Goal: Transaction & Acquisition: Purchase product/service

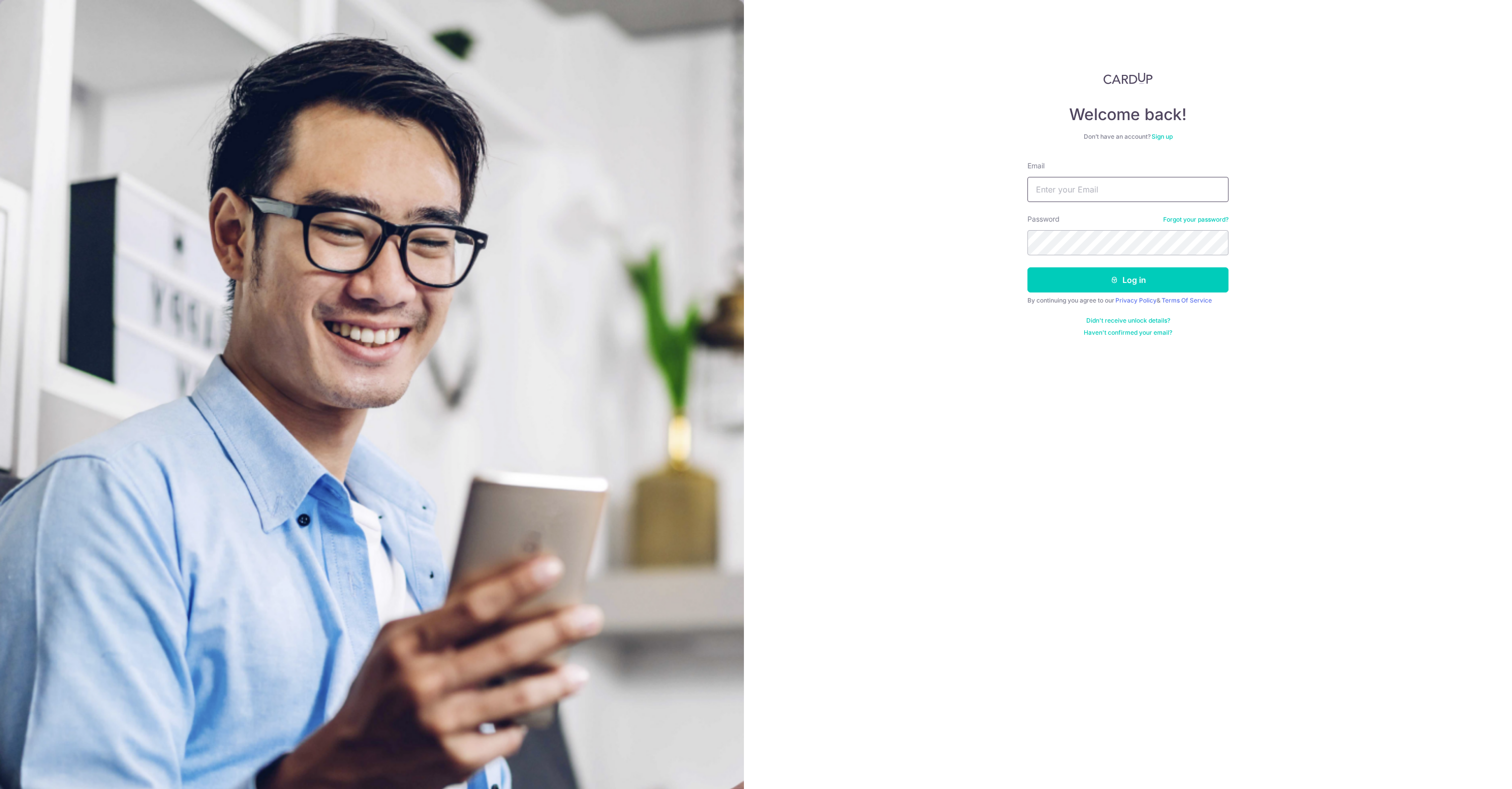
click at [1082, 190] on input "Email" at bounding box center [1128, 189] width 201 height 25
type input "[EMAIL_ADDRESS][DOMAIN_NAME]"
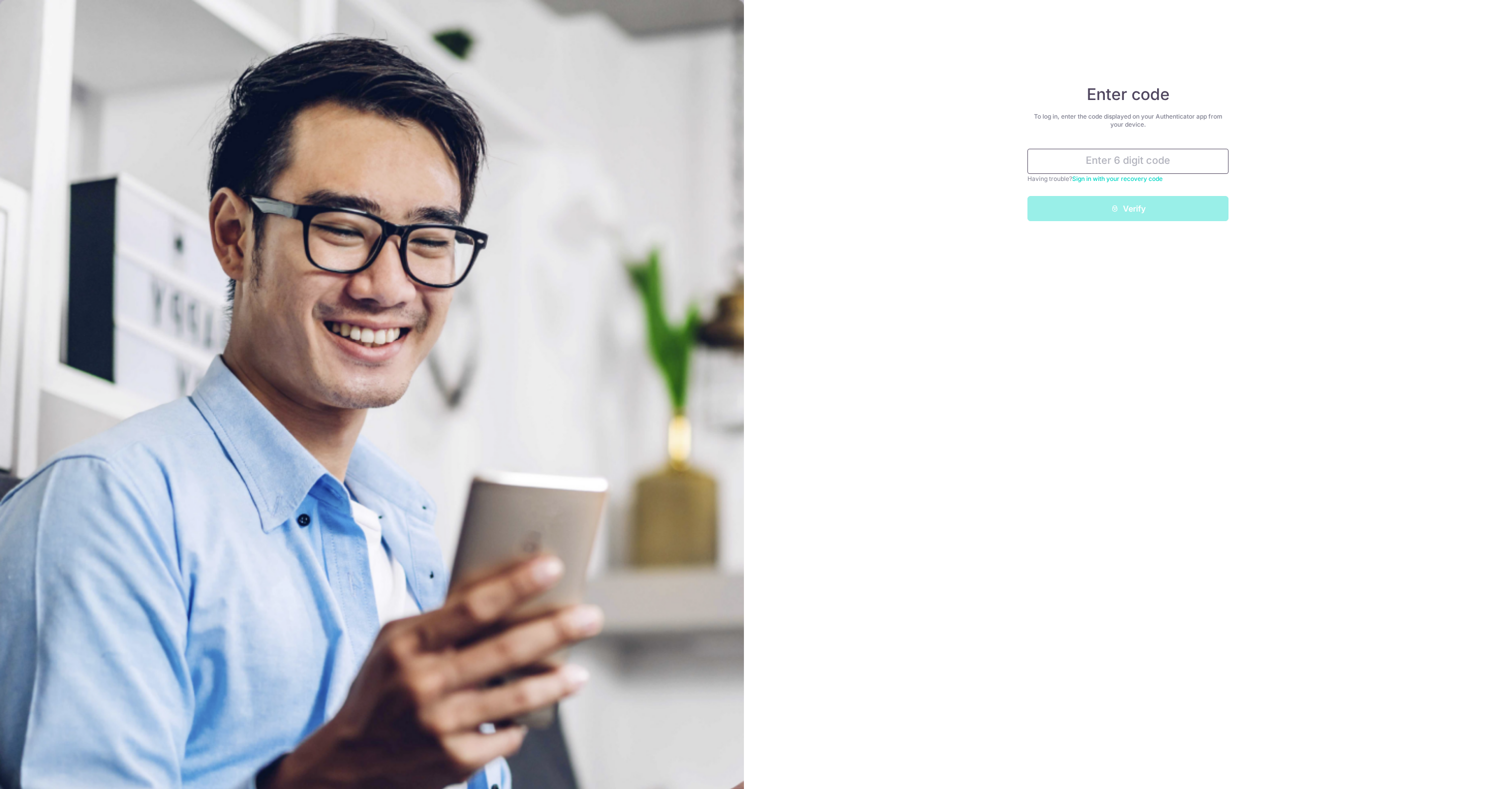
type input "5"
type input "630570"
click at [1027, 196] on button "Verify" at bounding box center [1128, 208] width 201 height 25
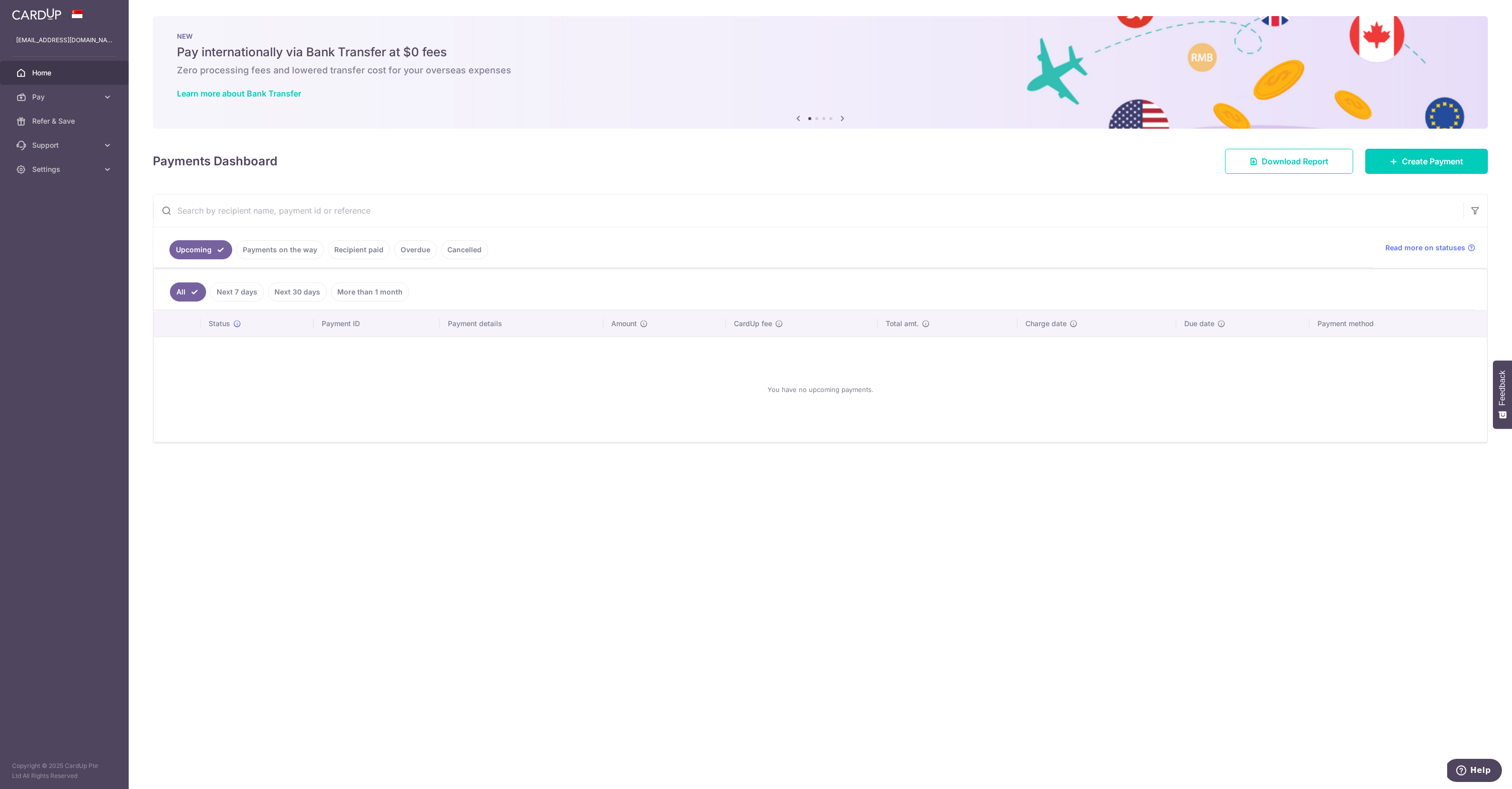
click at [280, 243] on link "Payments on the way" at bounding box center [279, 250] width 87 height 19
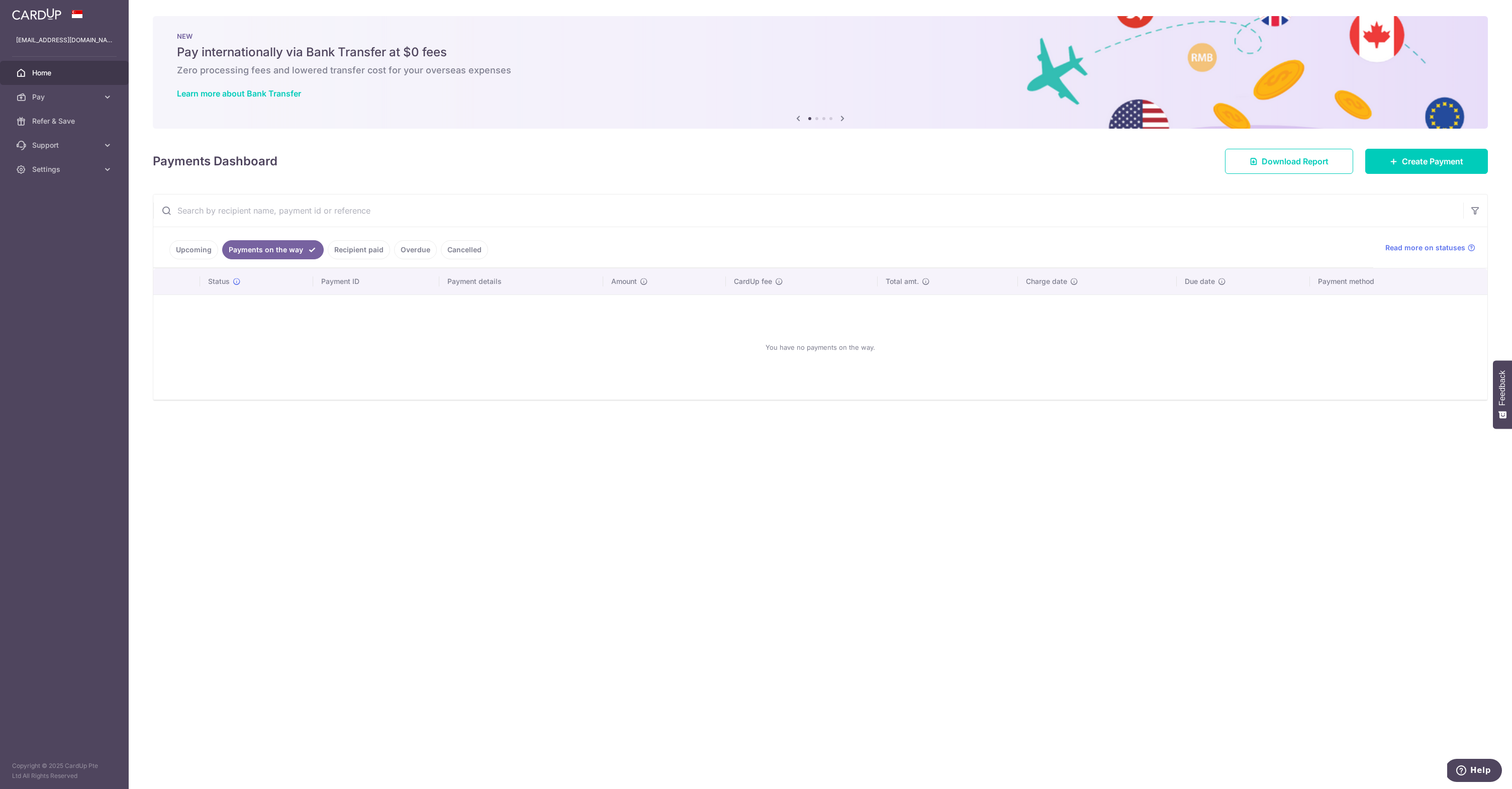
click at [357, 249] on link "Recipient paid" at bounding box center [359, 250] width 62 height 19
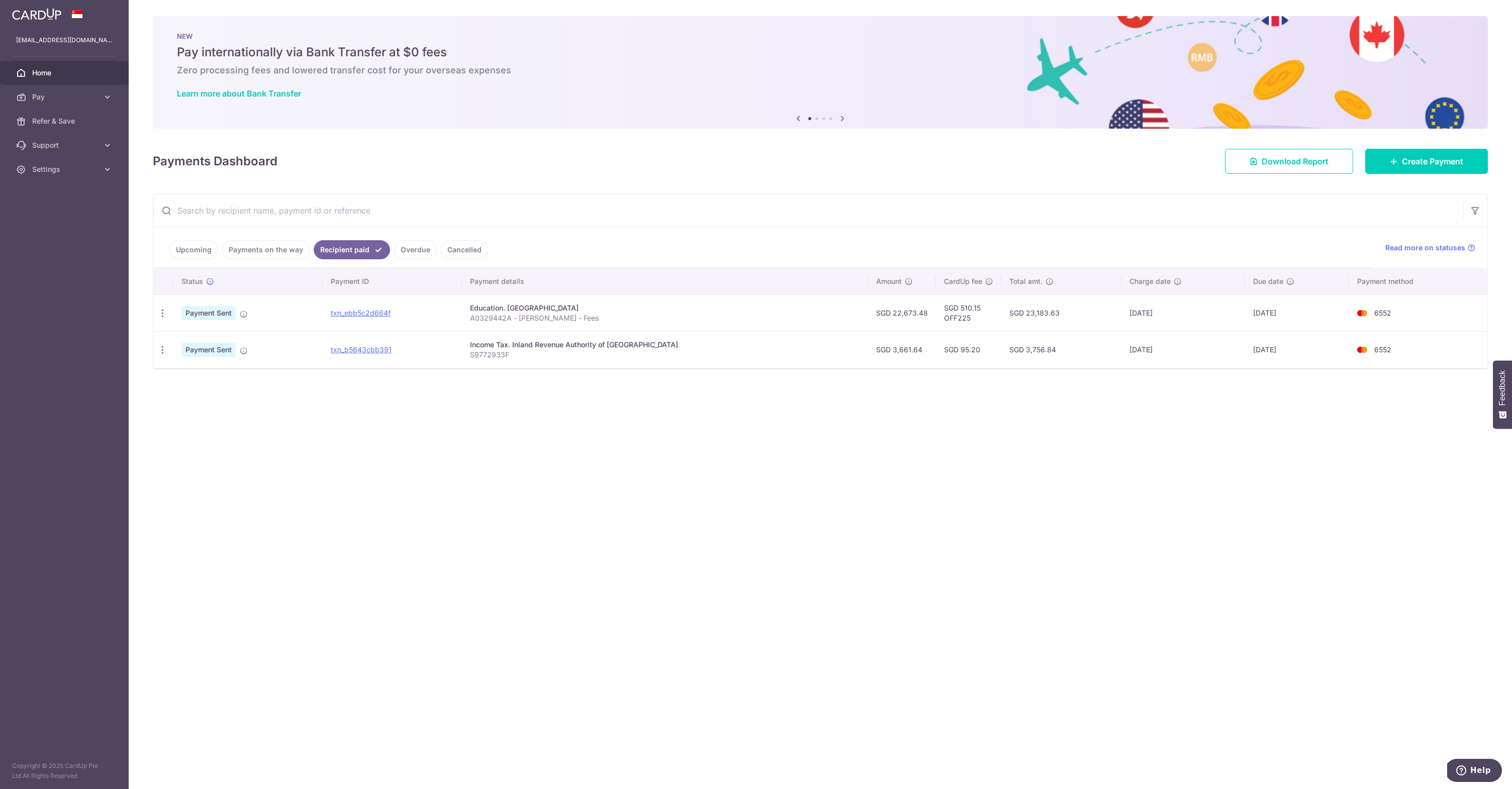
drag, startPoint x: 409, startPoint y: 250, endPoint x: 669, endPoint y: 555, distance: 400.8
click at [661, 562] on div "× Pause Schedule Pause all future payments in this series Pause just this one p…" at bounding box center [820, 394] width 1384 height 789
click at [658, 528] on div "× Pause Schedule Pause all future payments in this series Pause just this one p…" at bounding box center [820, 394] width 1384 height 789
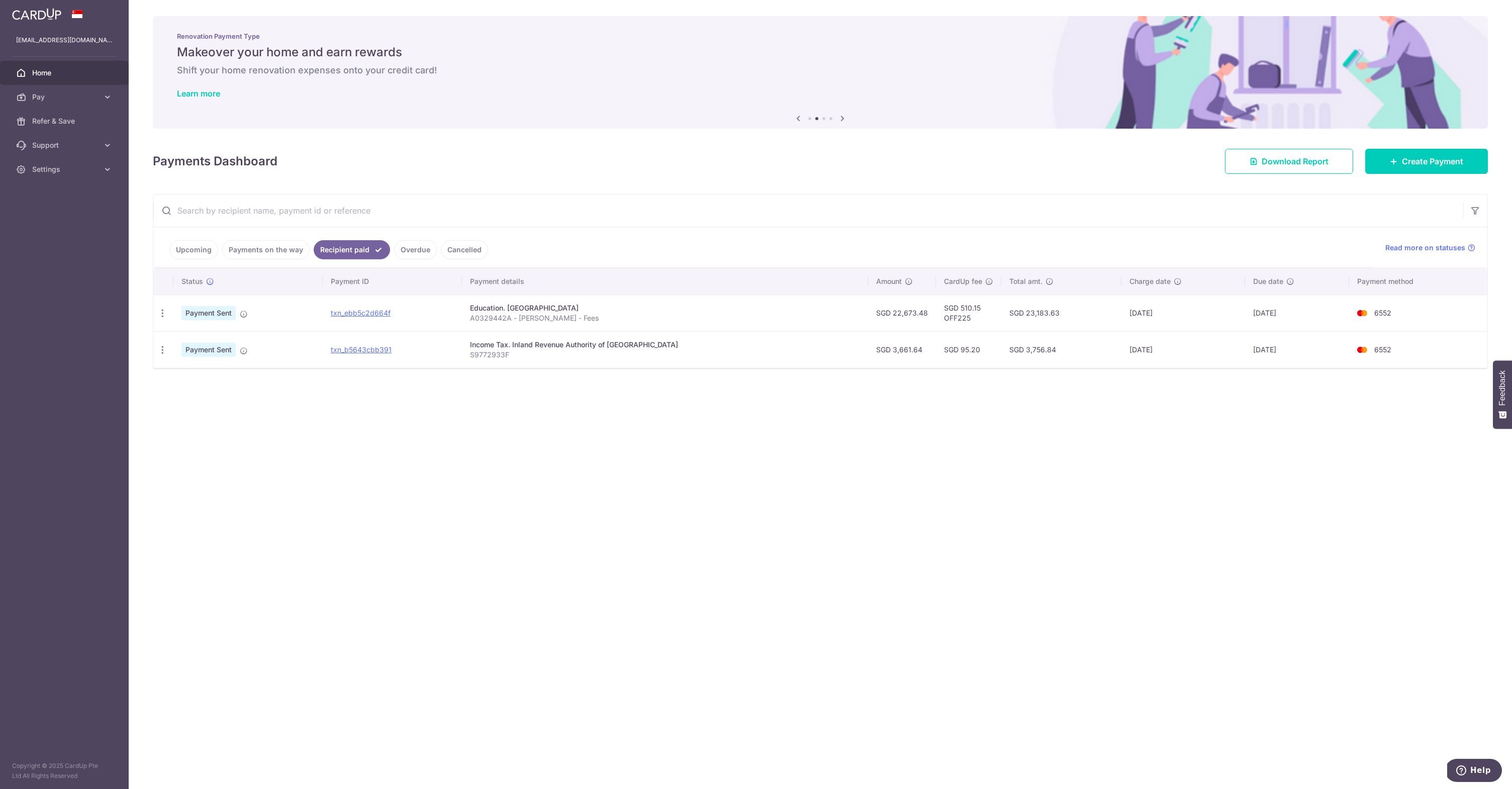
click at [1401, 175] on div "× Pause Schedule Pause all future payments in this series Pause just this one p…" at bounding box center [820, 394] width 1384 height 789
click at [1392, 159] on icon at bounding box center [1394, 161] width 8 height 8
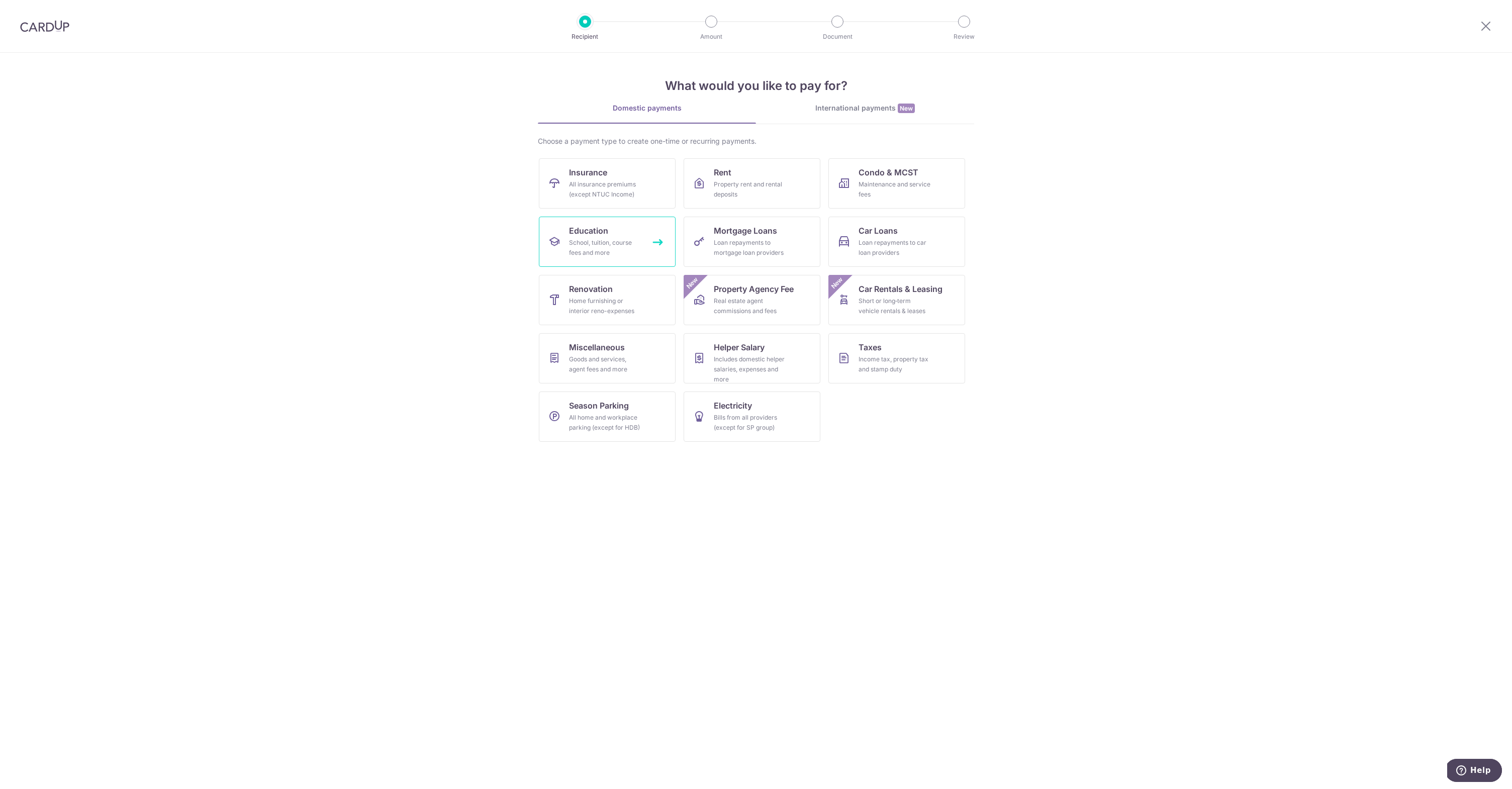
click at [631, 243] on div "School, tuition, course fees and more" at bounding box center [605, 248] width 72 height 20
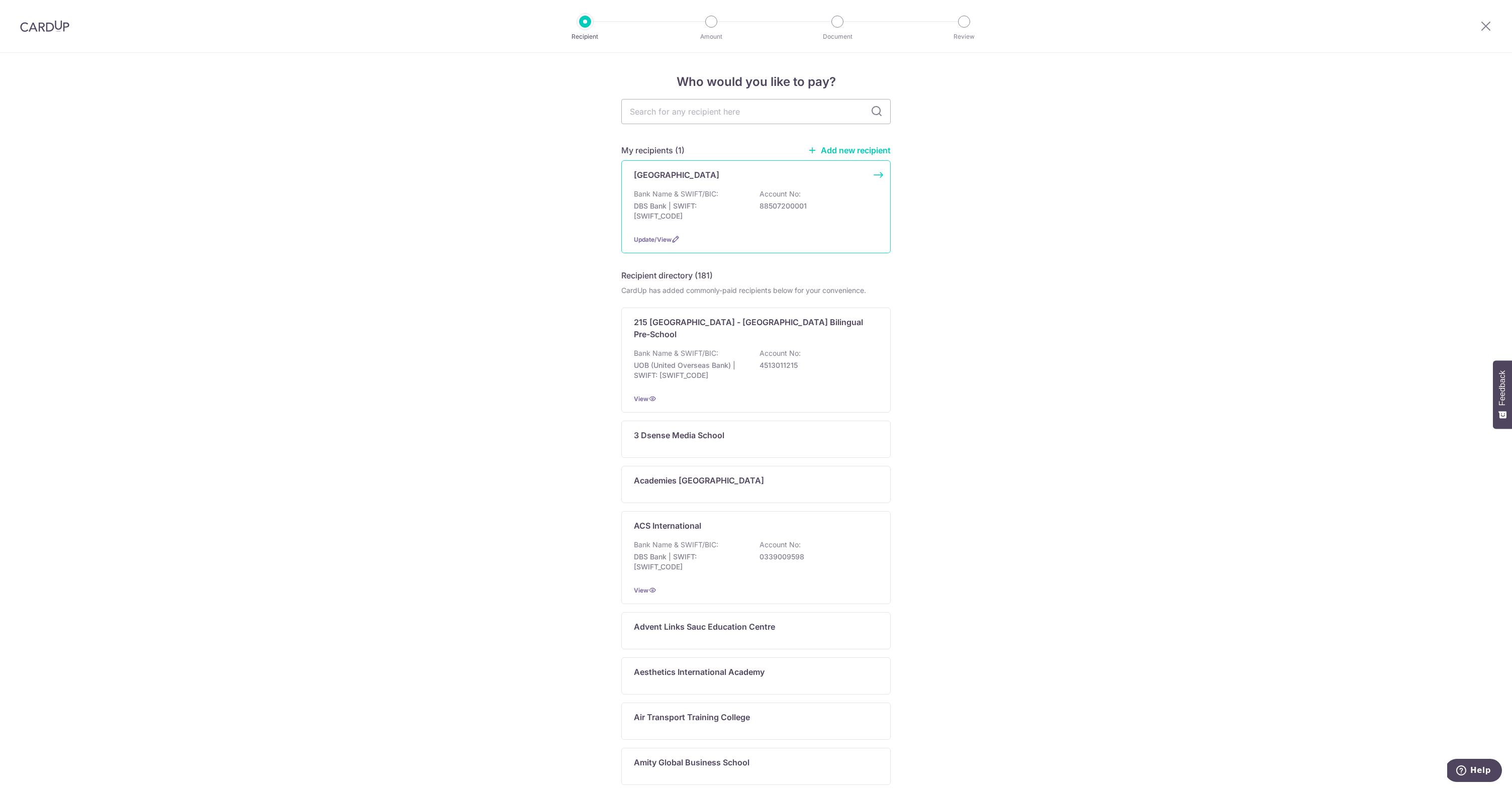
click at [811, 215] on div "Bank Name & SWIFT/BIC: DBS Bank | SWIFT: DBSSSGSGXXX Account No: 88507200001" at bounding box center [756, 208] width 245 height 38
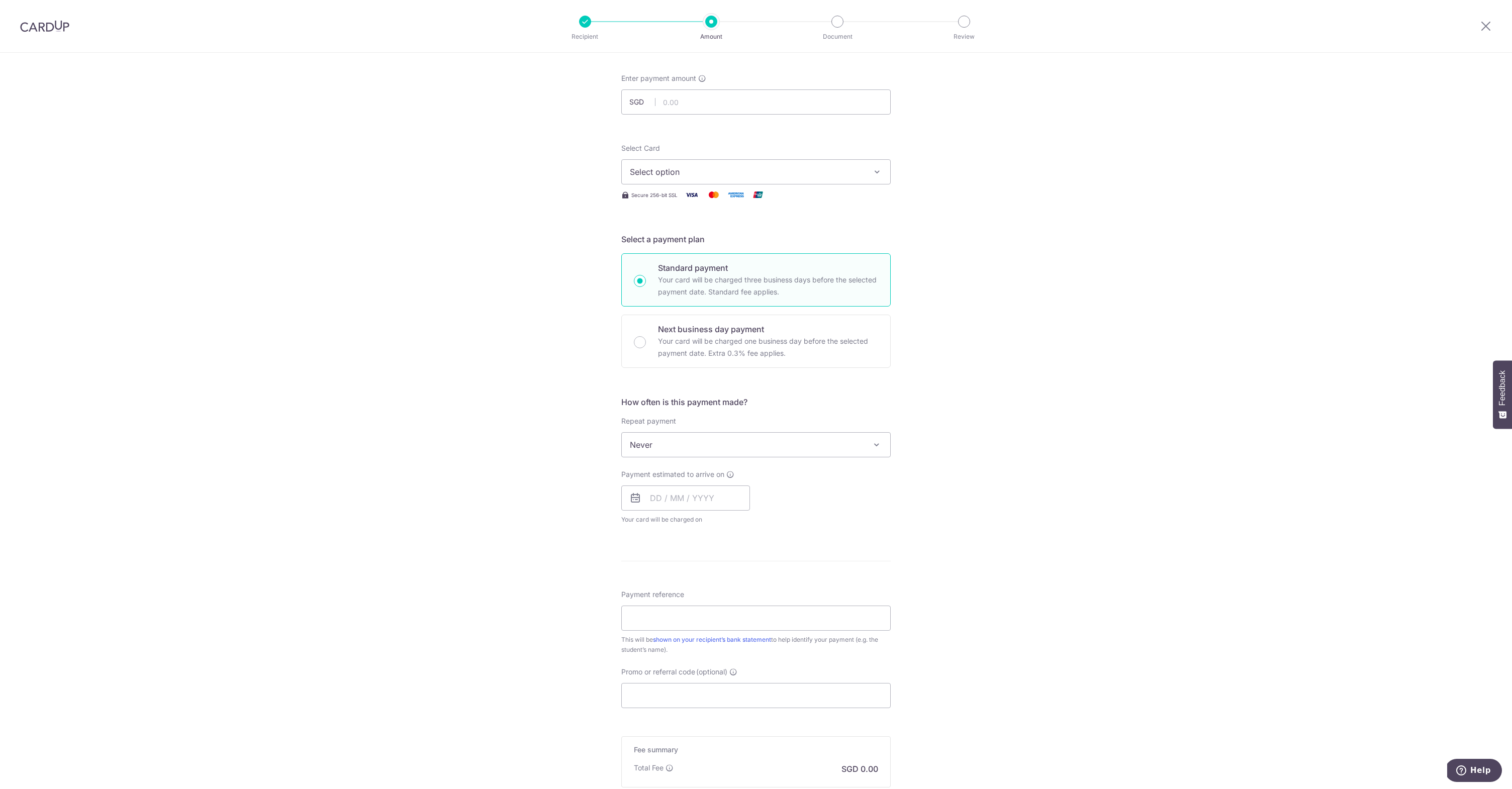
scroll to position [66, 0]
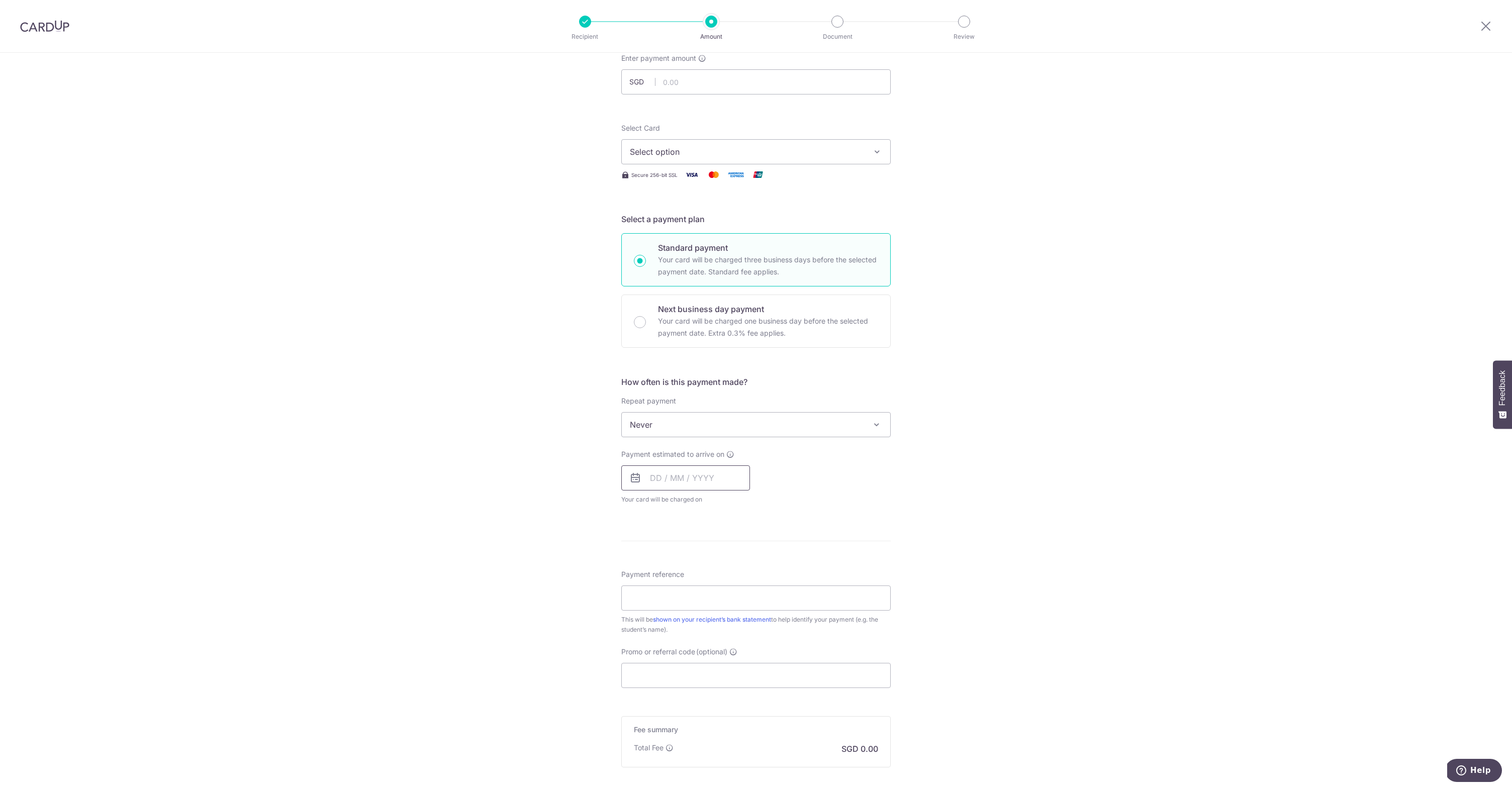
click at [663, 480] on input "text" at bounding box center [685, 477] width 128 height 25
click at [676, 568] on link "9" at bounding box center [682, 569] width 16 height 16
type input "[DATE]"
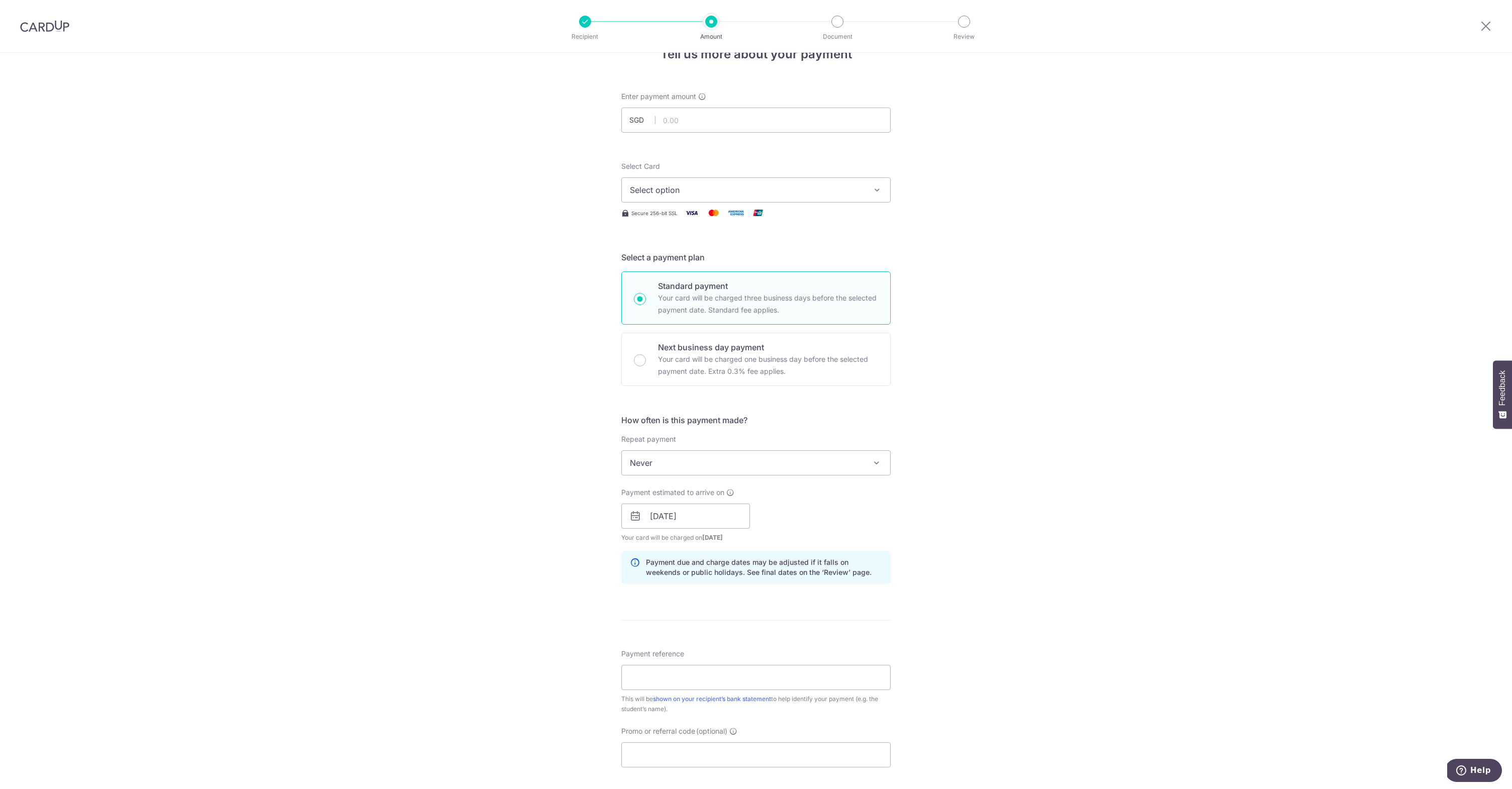
scroll to position [0, 0]
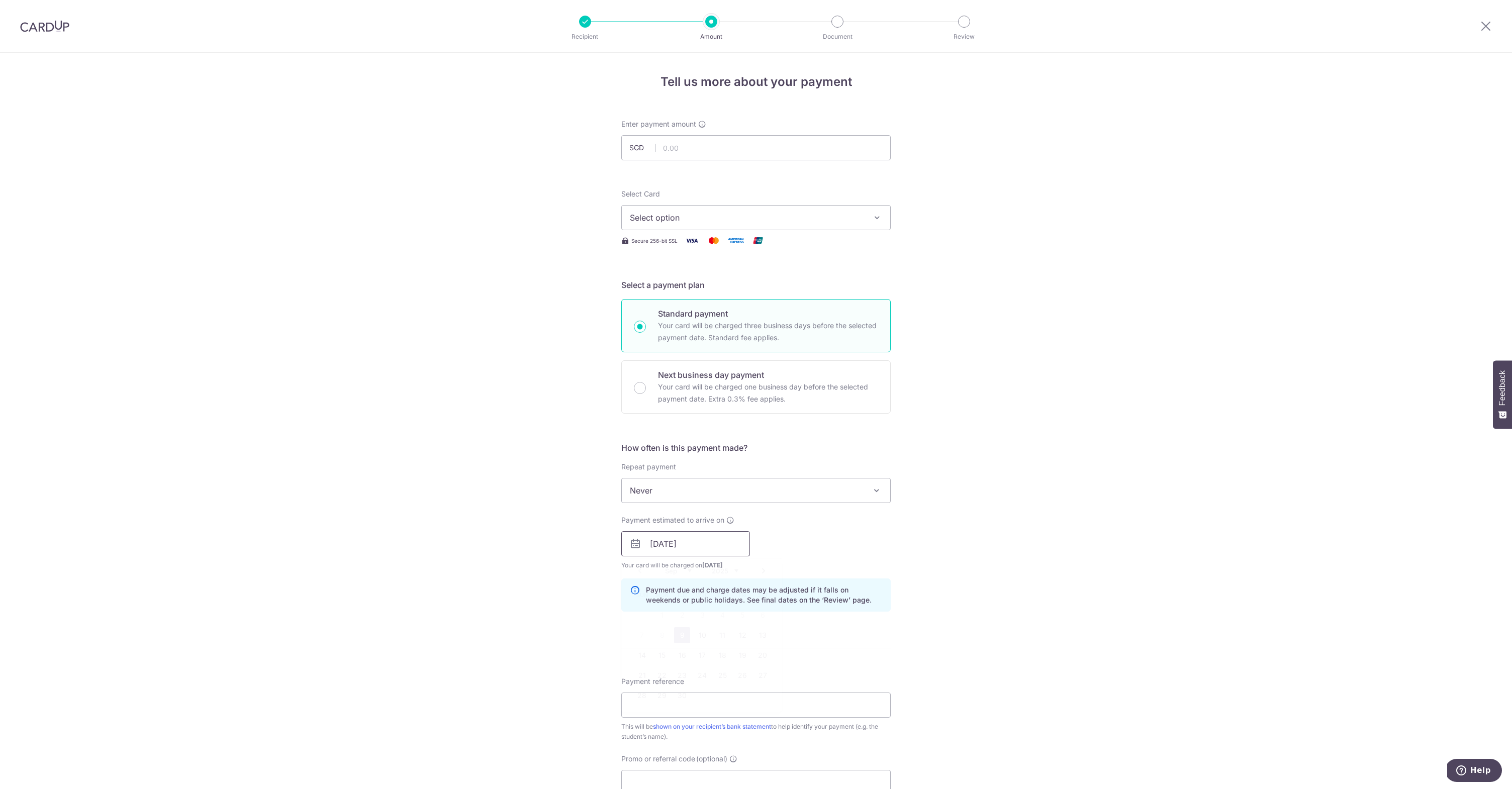
click at [690, 533] on input "[DATE]" at bounding box center [685, 544] width 128 height 25
click at [687, 541] on input "[DATE]" at bounding box center [685, 544] width 128 height 25
click at [828, 547] on div "Payment estimated to arrive on 09/09/2025 Prev Next Sep Oct Nov Dec 2025 2026 2…" at bounding box center [756, 542] width 281 height 56
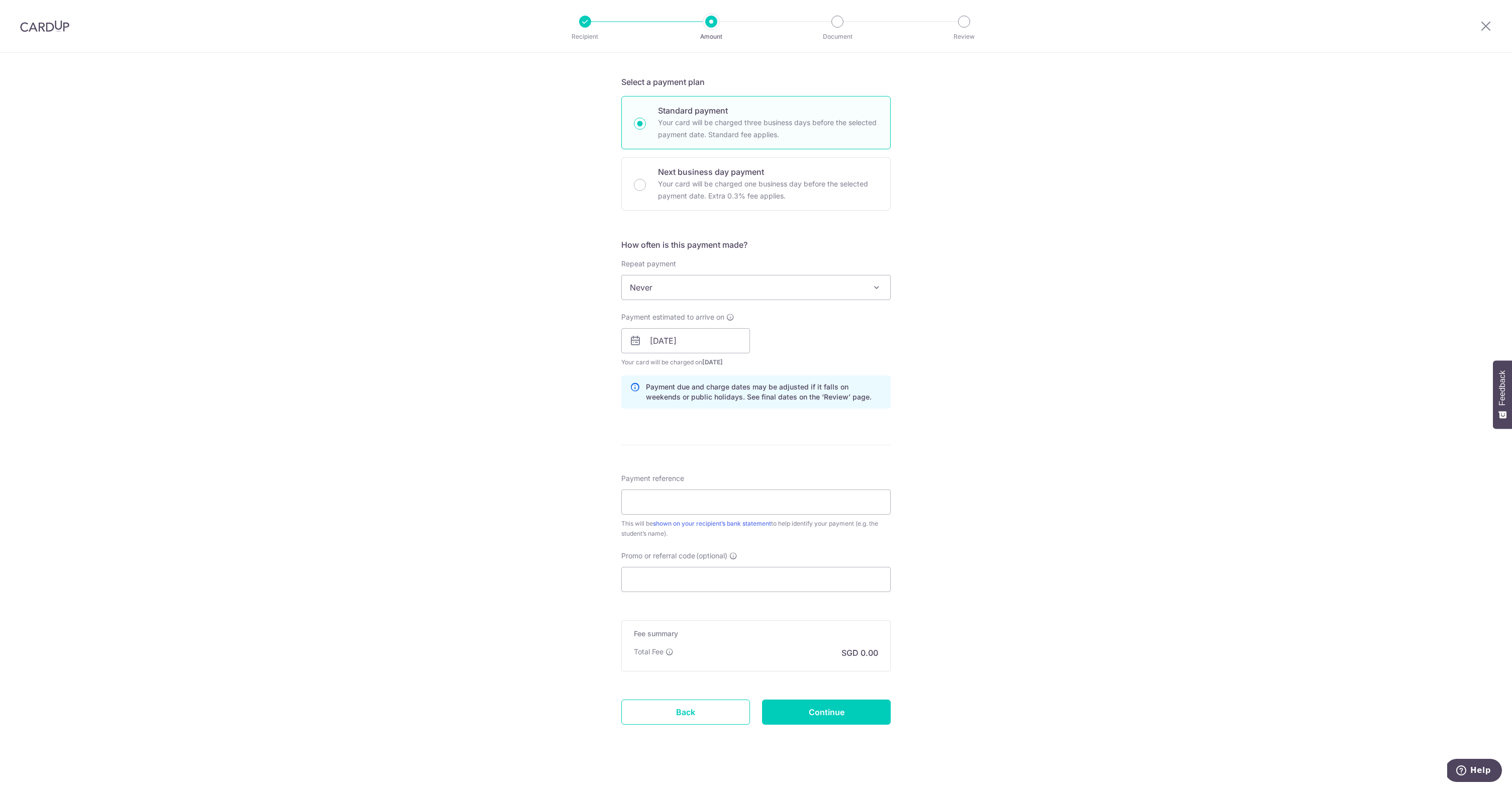
scroll to position [214, 0]
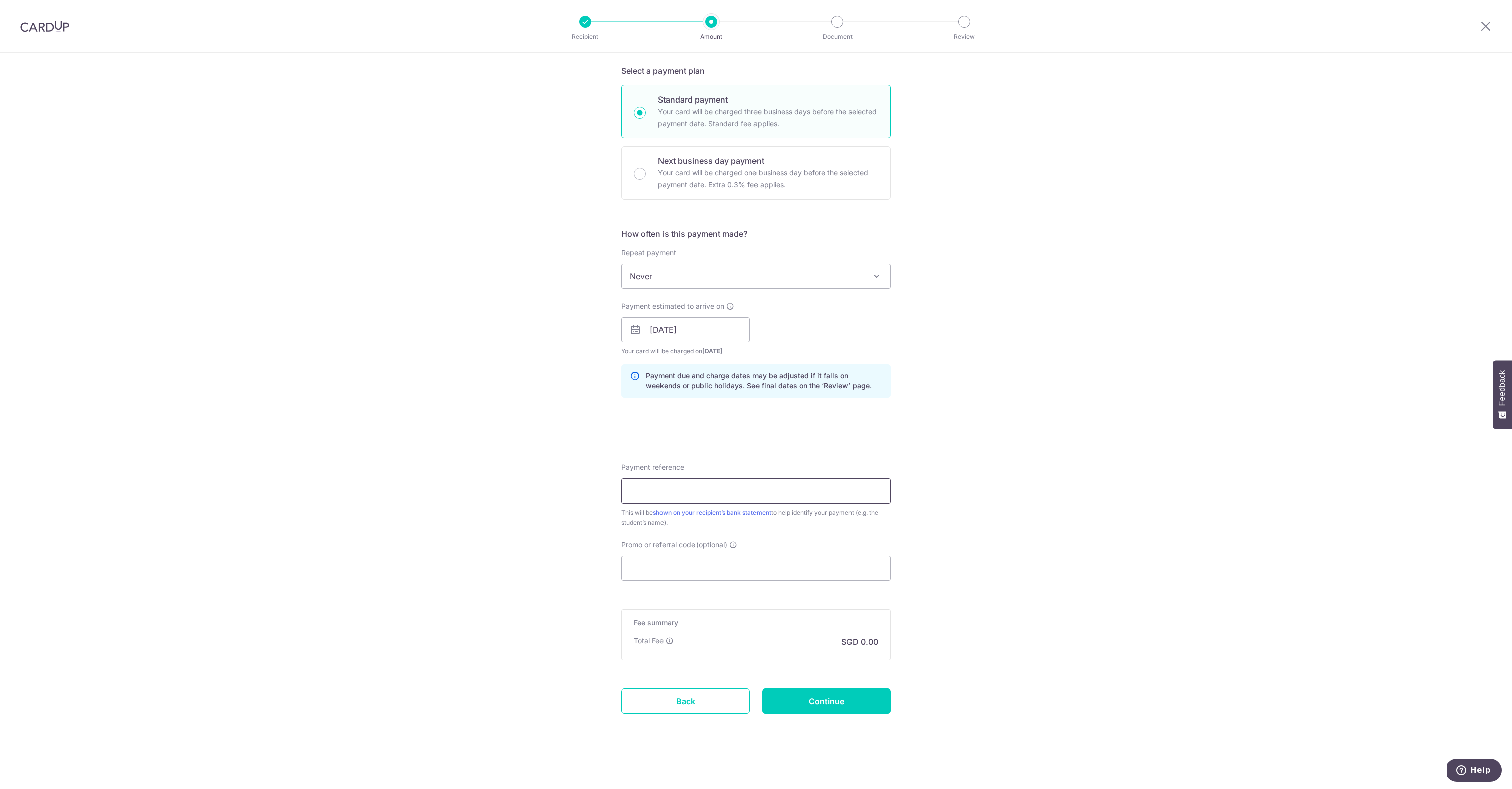
click at [734, 500] on input "Payment reference" at bounding box center [755, 490] width 269 height 25
type input "A0329442A"
click at [700, 579] on input "Promo or referral code (optional)" at bounding box center [755, 568] width 269 height 25
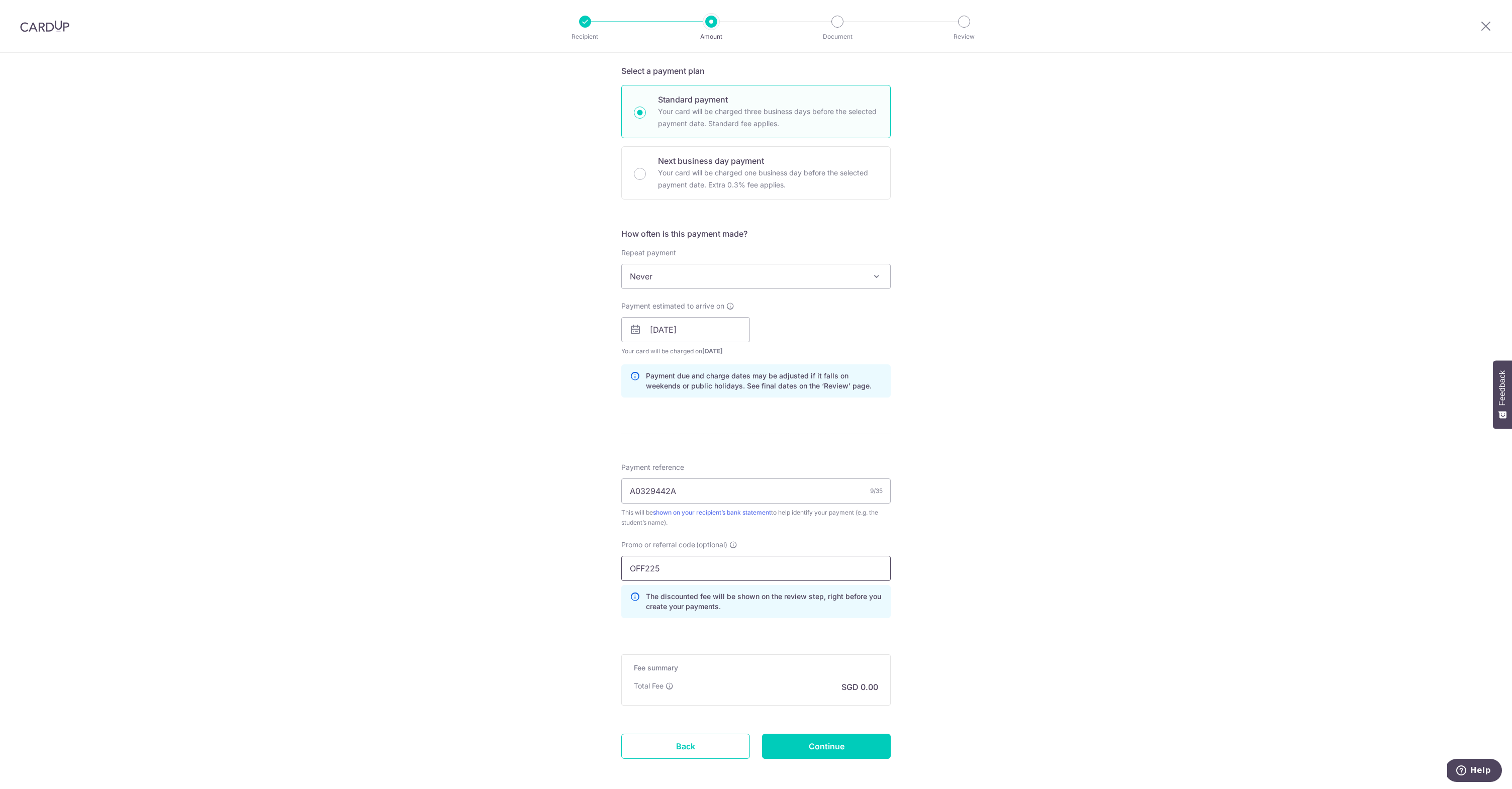
type input "OFF225"
click at [1078, 411] on div "Tell us more about your payment Enter payment amount SGD Select Card Select opt…" at bounding box center [756, 336] width 1512 height 995
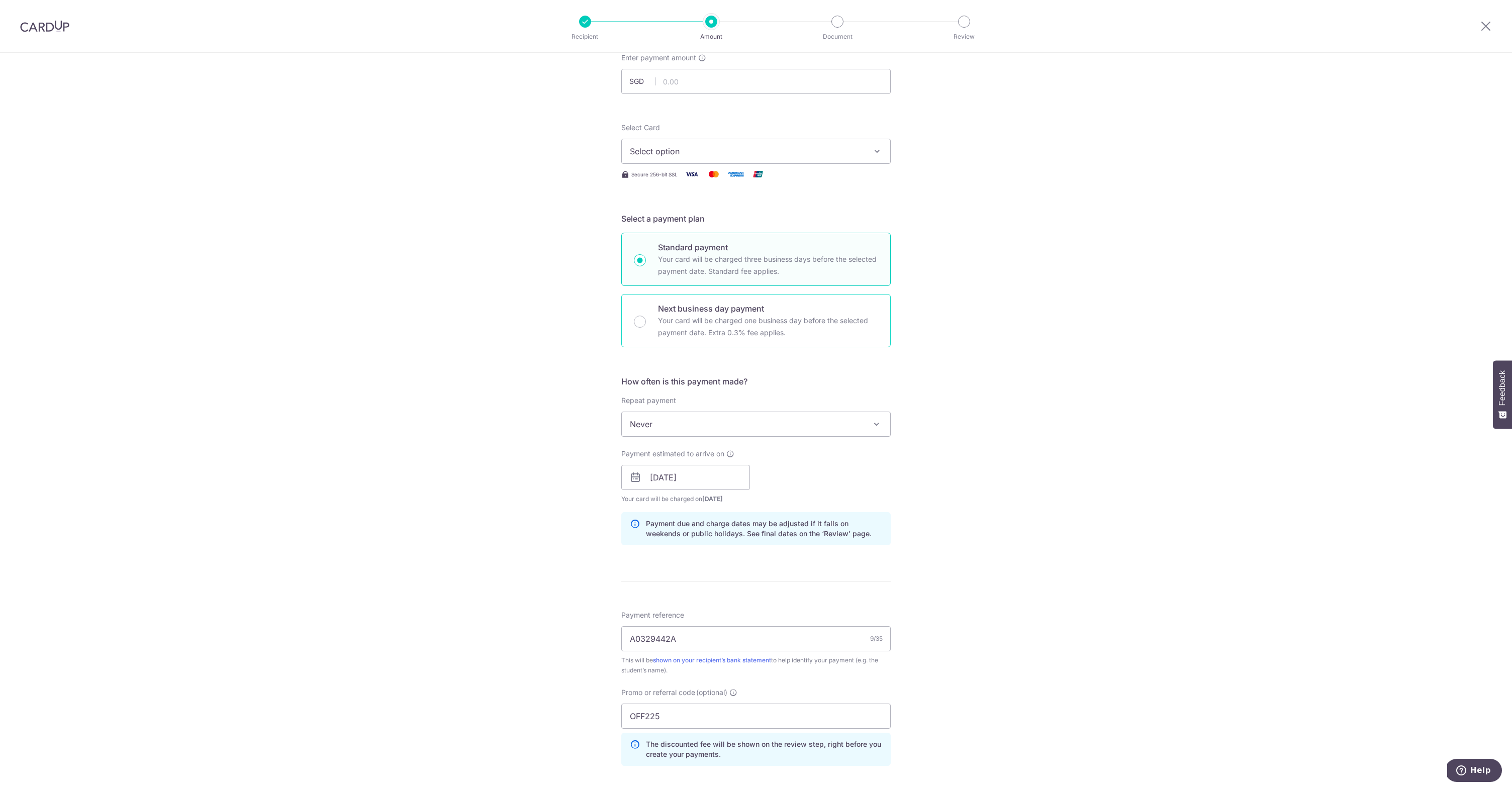
scroll to position [0, 0]
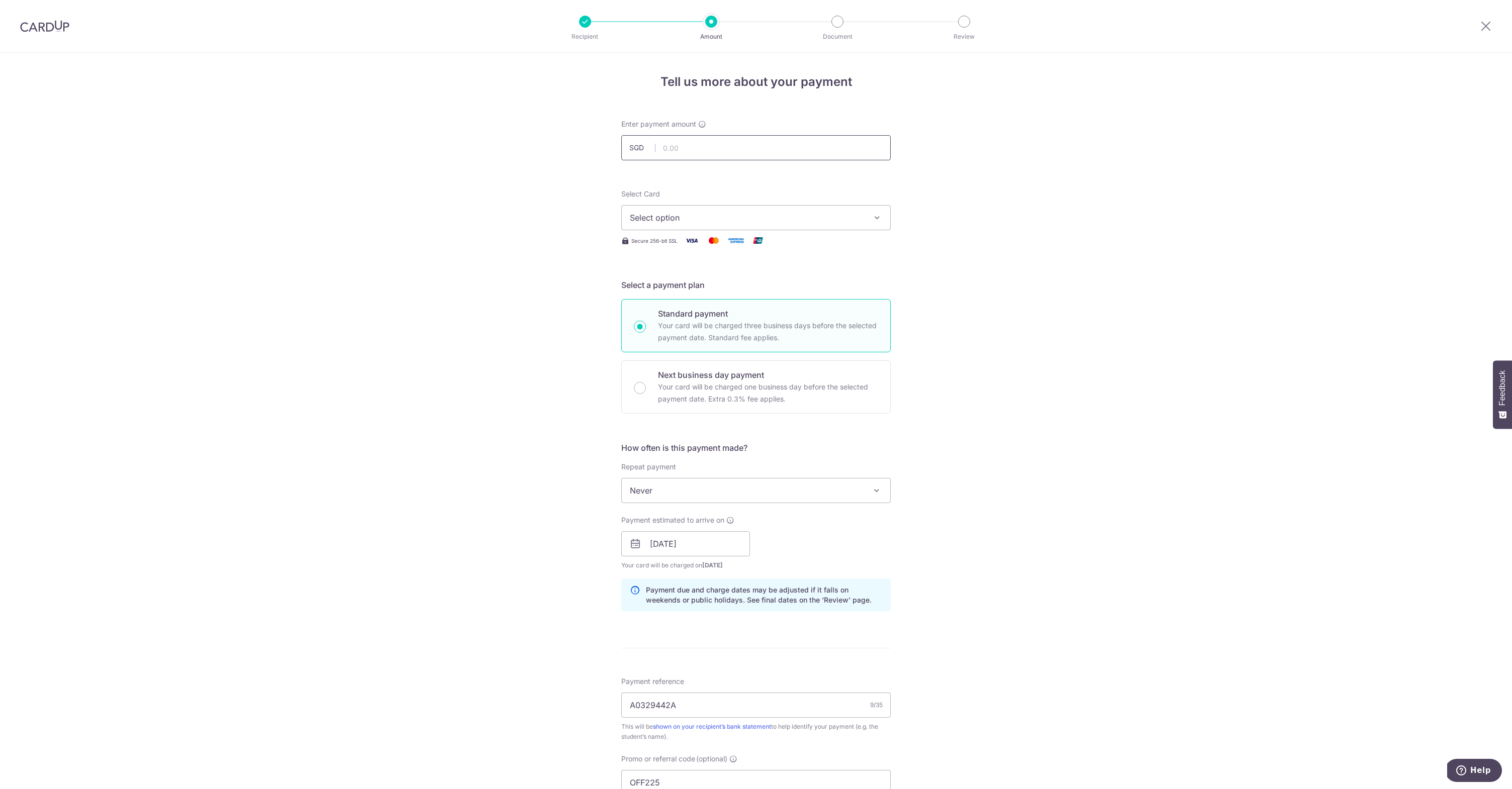
click at [692, 155] on input "text" at bounding box center [755, 147] width 269 height 25
type input "8,789.02"
click at [1054, 288] on div "Tell us more about your payment Enter payment amount SGD 8,789.02 8789.02 Selec…" at bounding box center [756, 550] width 1512 height 995
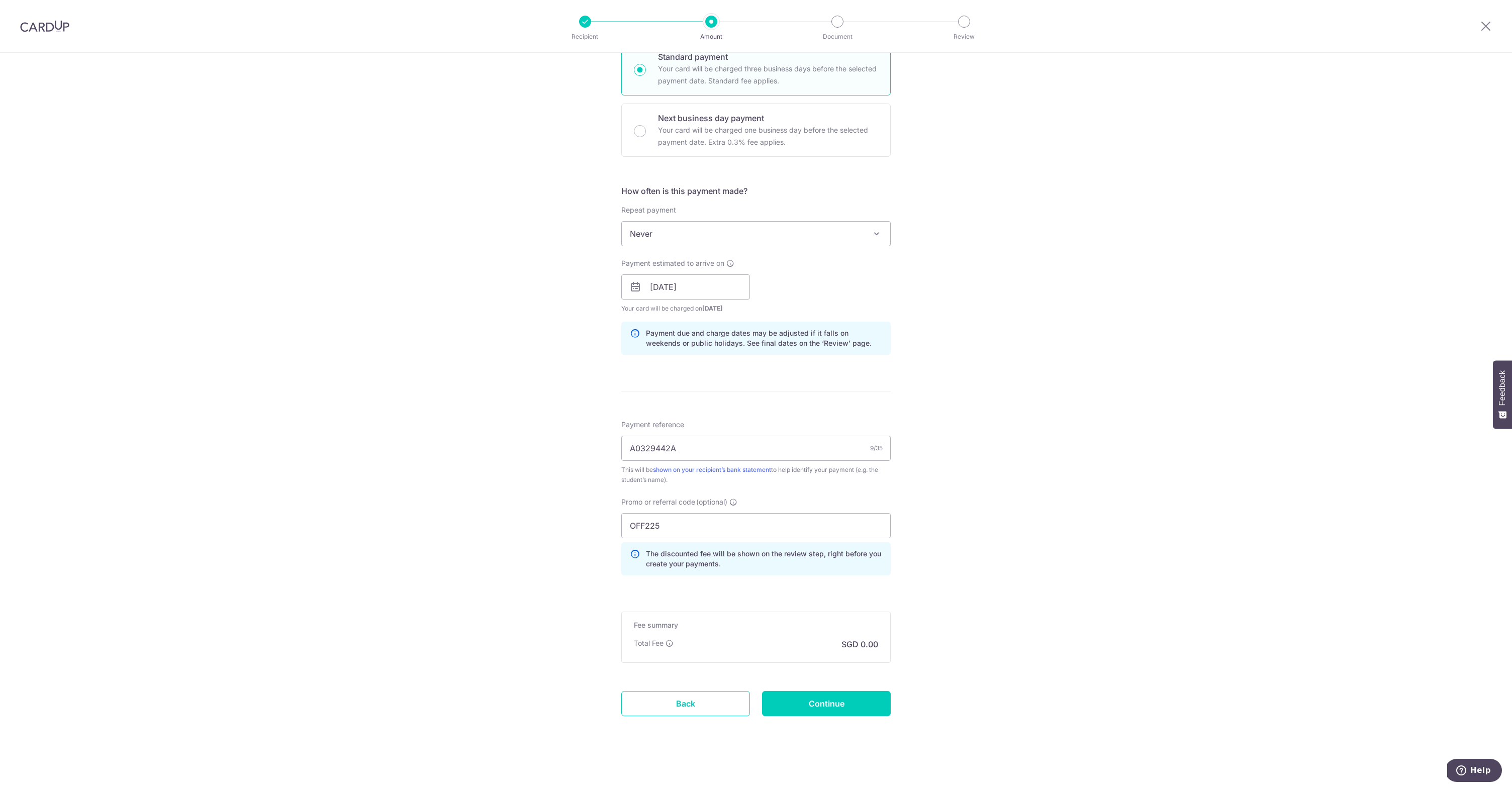
scroll to position [260, 0]
click at [1093, 490] on div "Tell us more about your payment Enter payment amount SGD 8,789.02 8789.02 Selec…" at bounding box center [756, 291] width 1512 height 995
click at [743, 528] on input "OFF225" at bounding box center [755, 523] width 269 height 25
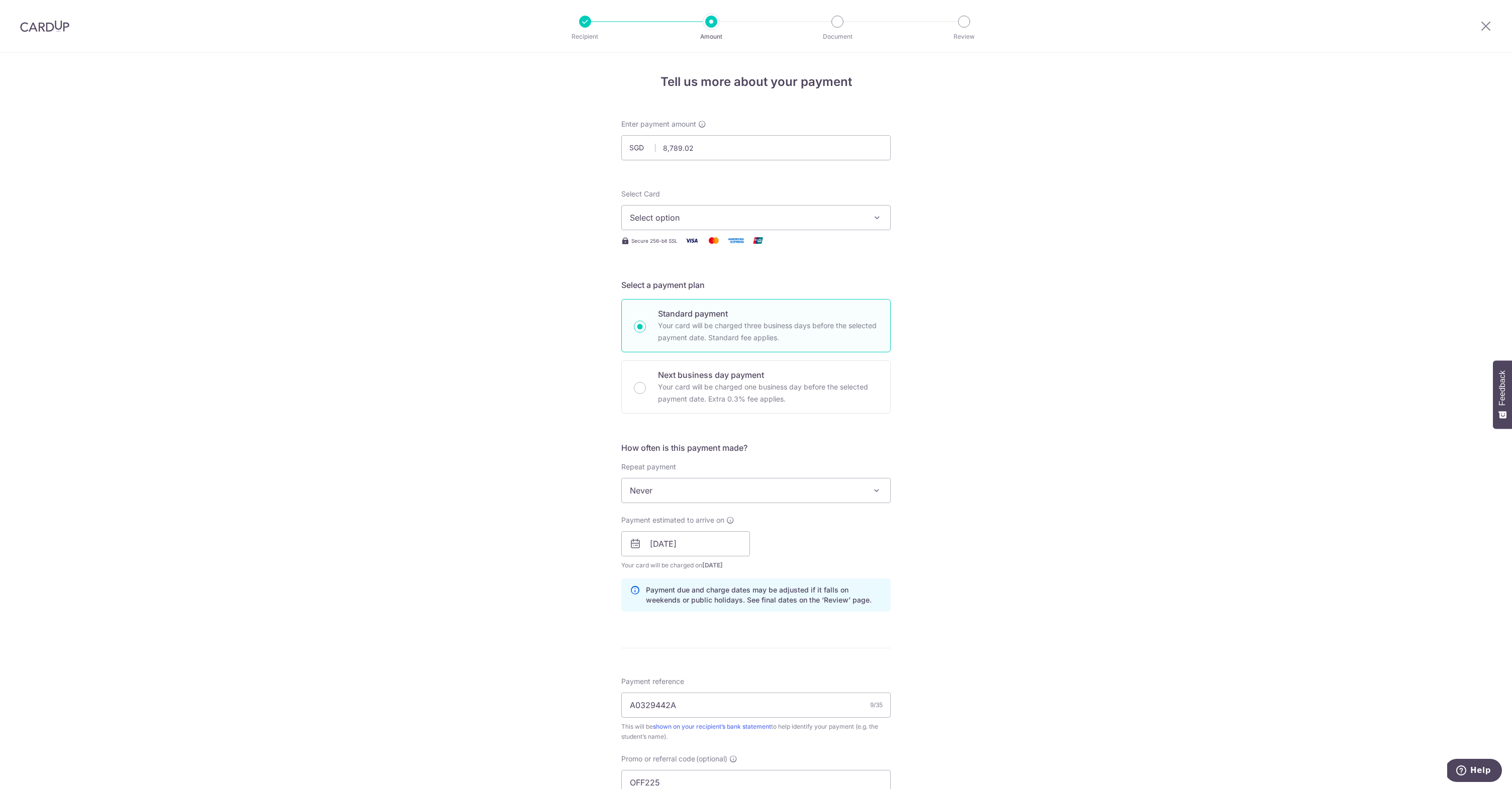
click at [725, 212] on span "Select option" at bounding box center [747, 217] width 234 height 12
click at [667, 290] on span "**** 6552" at bounding box center [674, 289] width 39 height 12
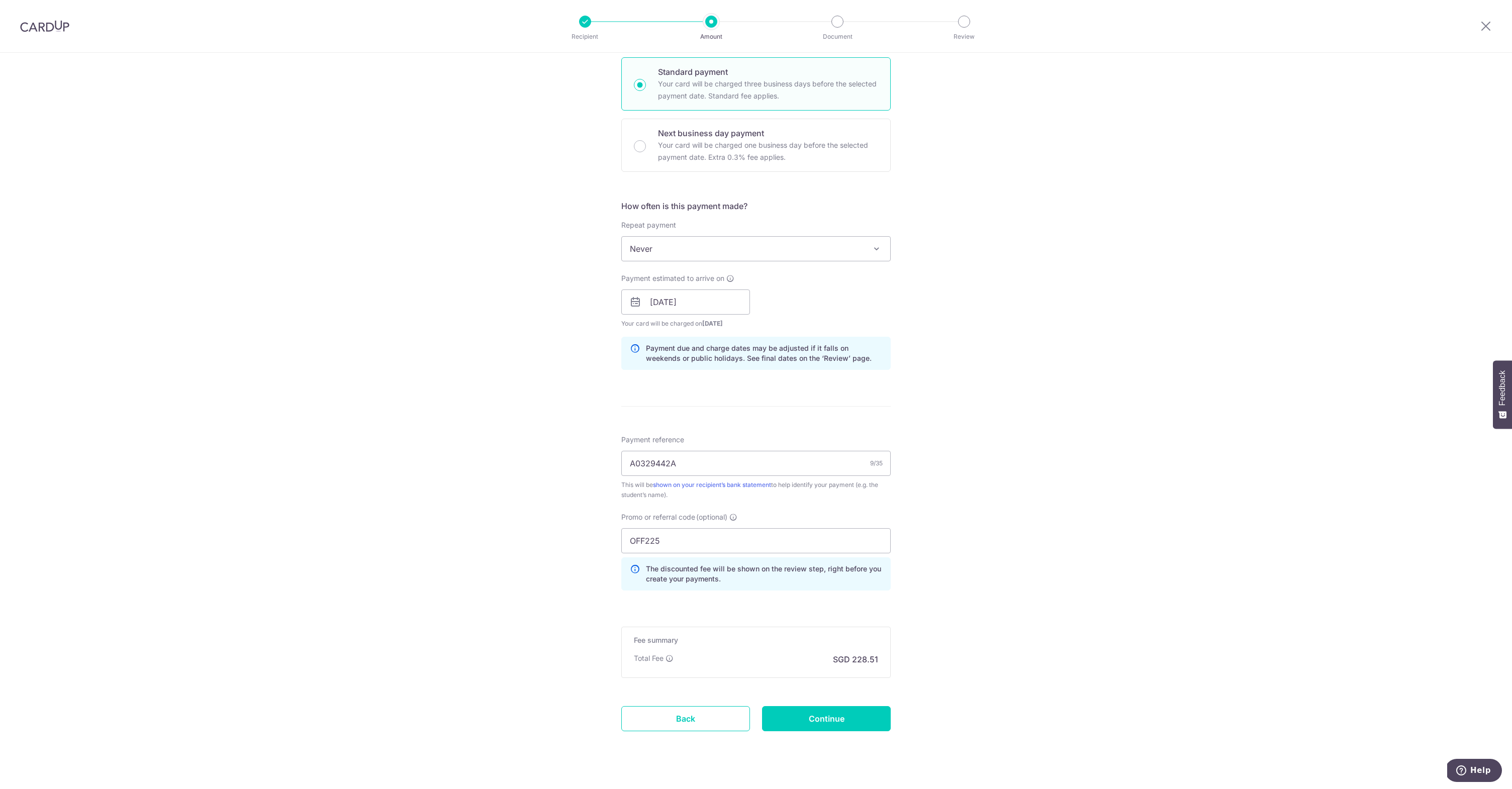
scroll to position [260, 0]
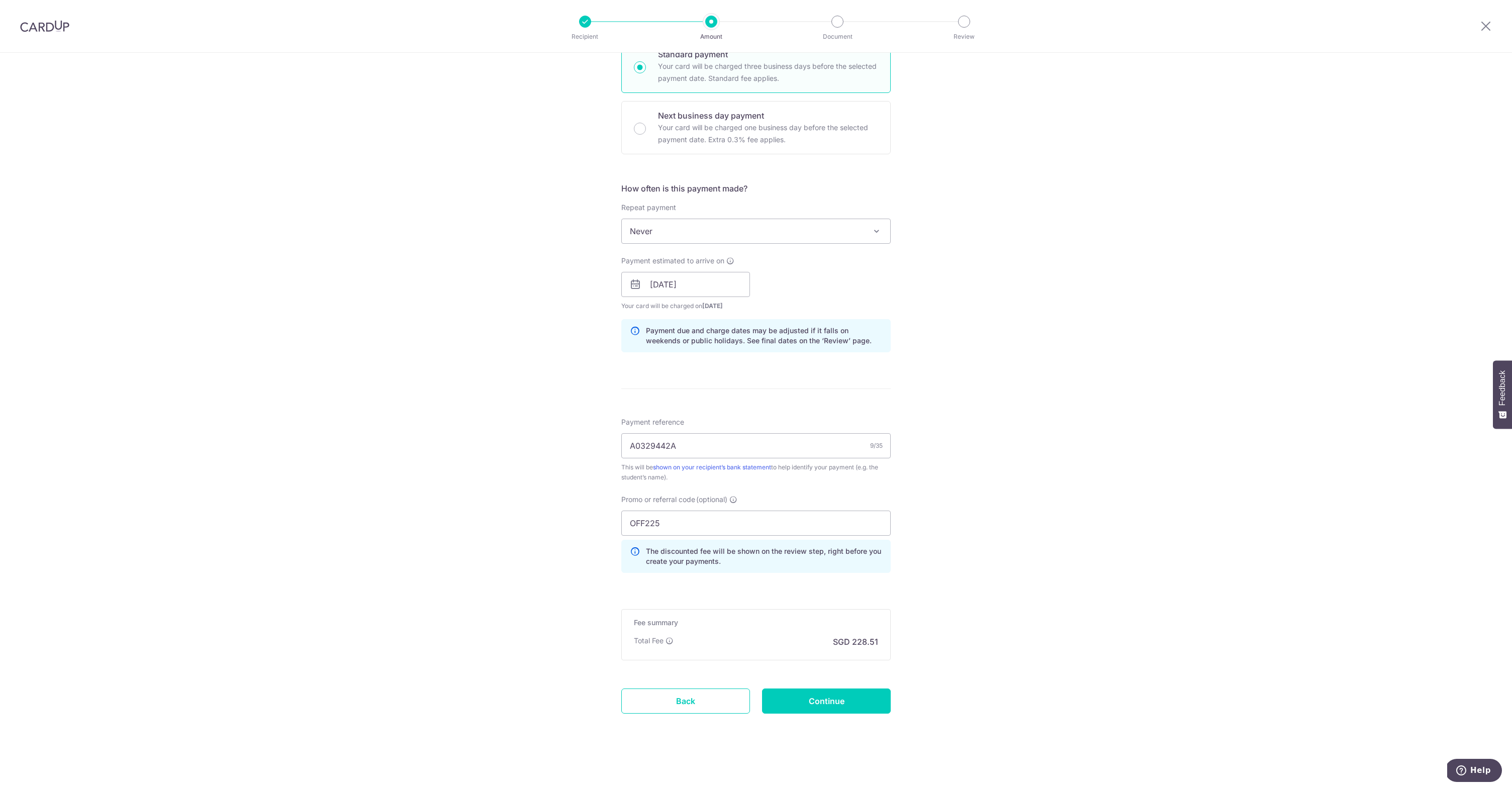
click at [959, 407] on div "Tell us more about your payment Enter payment amount SGD 8,789.02 8789.02 Selec…" at bounding box center [756, 291] width 1512 height 995
click at [827, 687] on form "Enter payment amount SGD 8,789.02 8789.02 Select Card **** 6552 Add credit card…" at bounding box center [755, 301] width 269 height 882
click at [825, 694] on input "Continue" at bounding box center [826, 701] width 128 height 25
type input "Create Schedule"
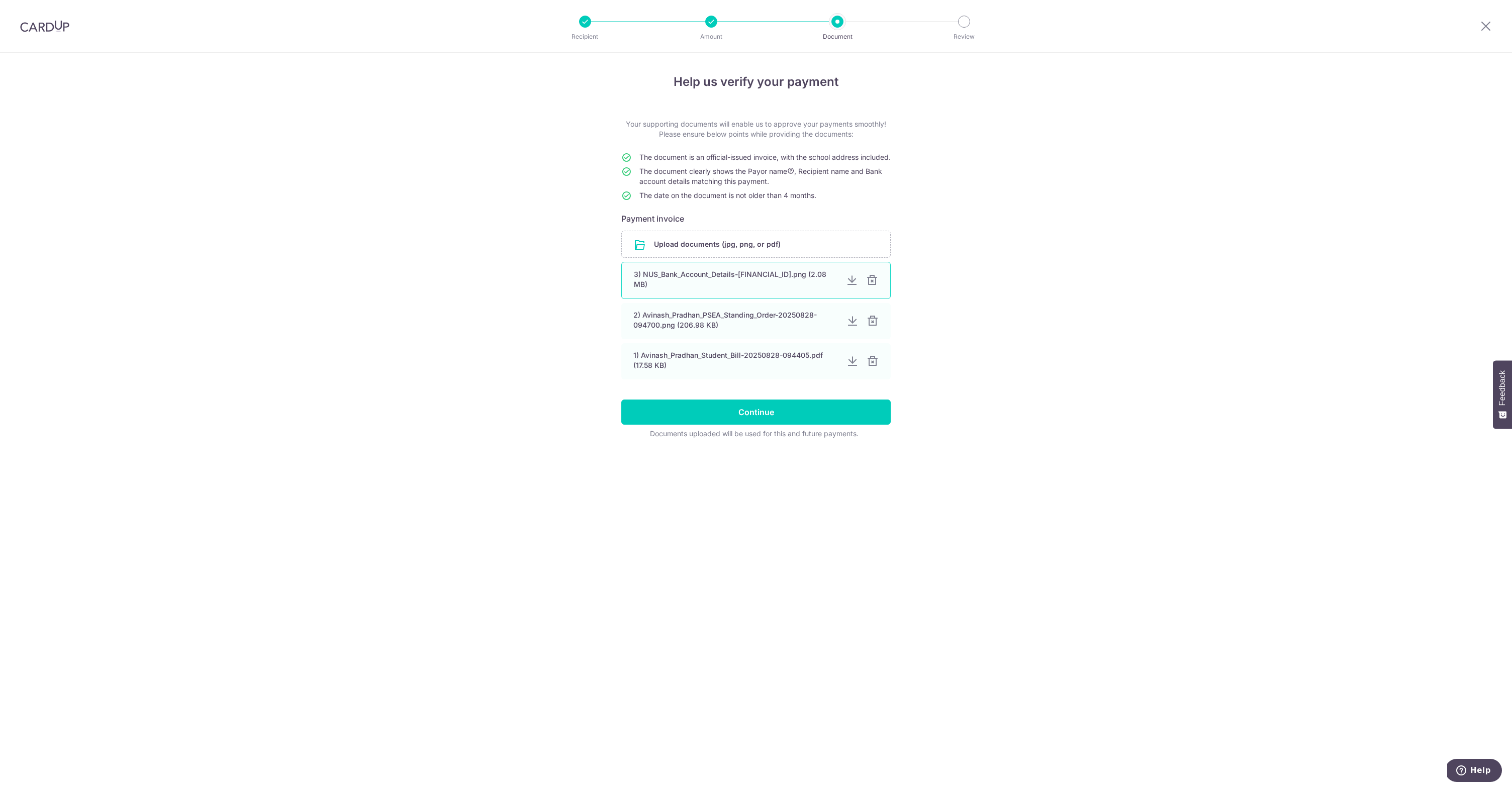
click at [871, 286] on div at bounding box center [872, 280] width 12 height 12
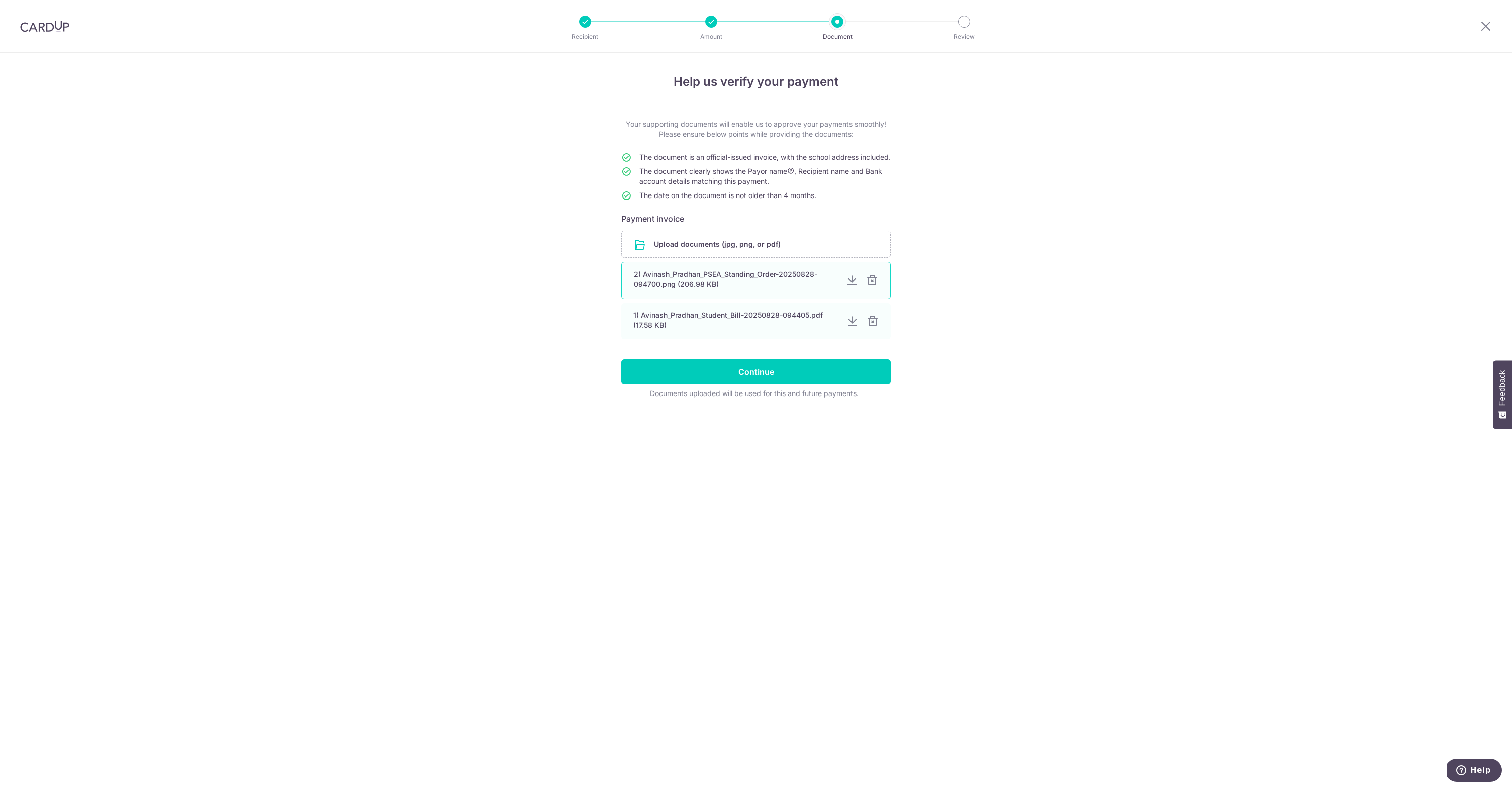
click at [871, 286] on div at bounding box center [872, 280] width 12 height 12
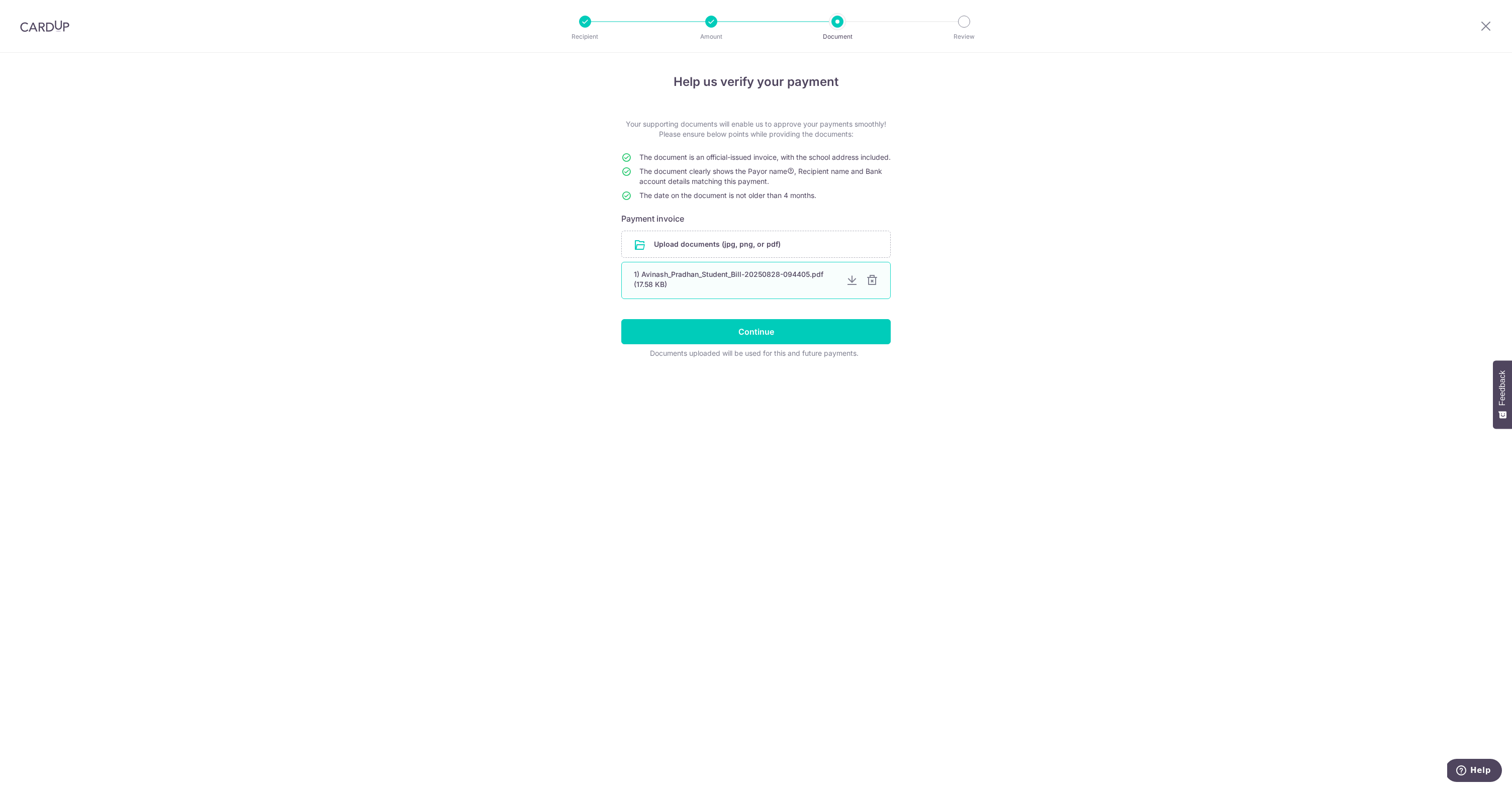
click at [872, 286] on div at bounding box center [872, 280] width 12 height 12
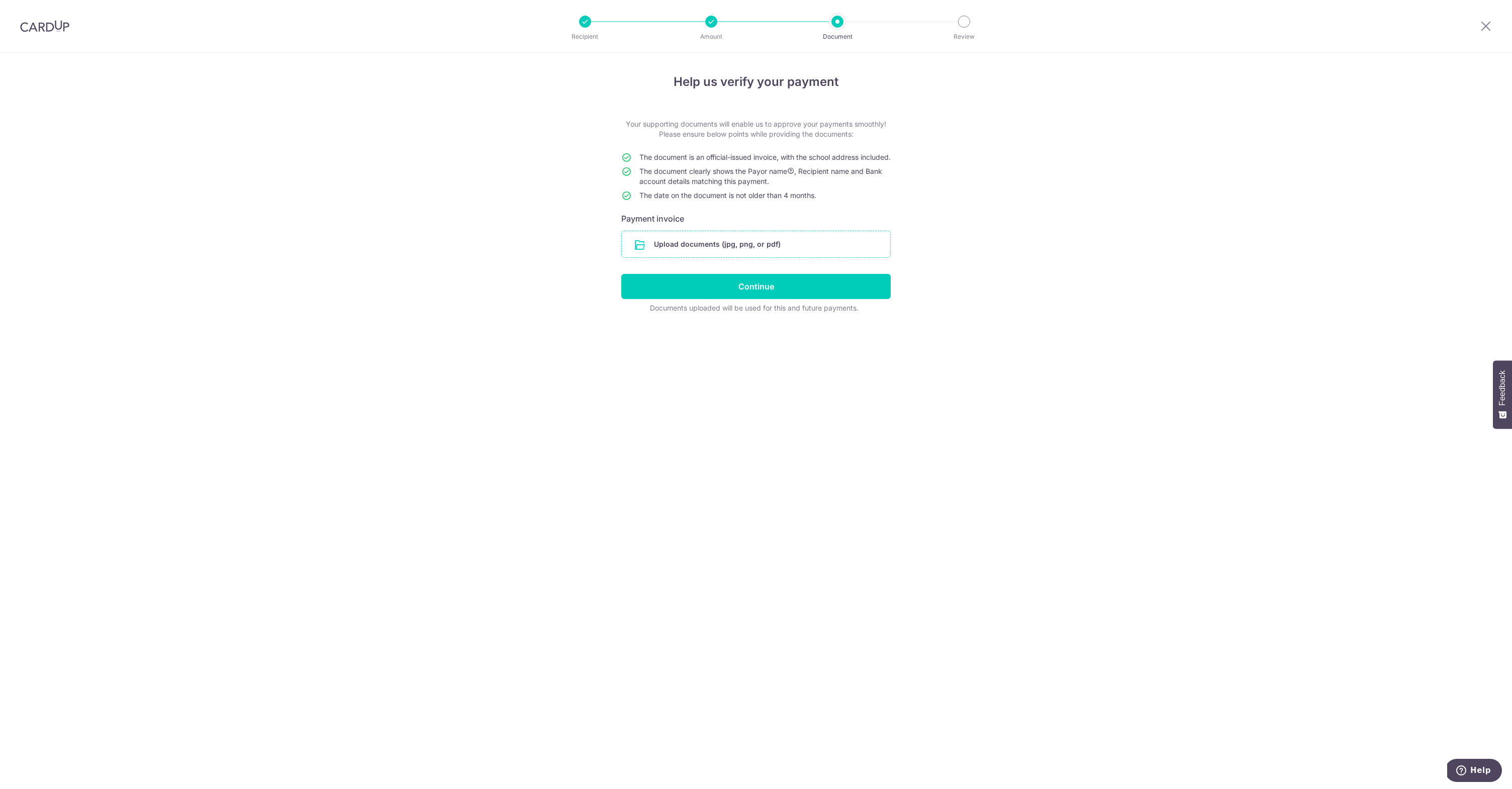
click at [740, 256] on input "file" at bounding box center [756, 244] width 268 height 26
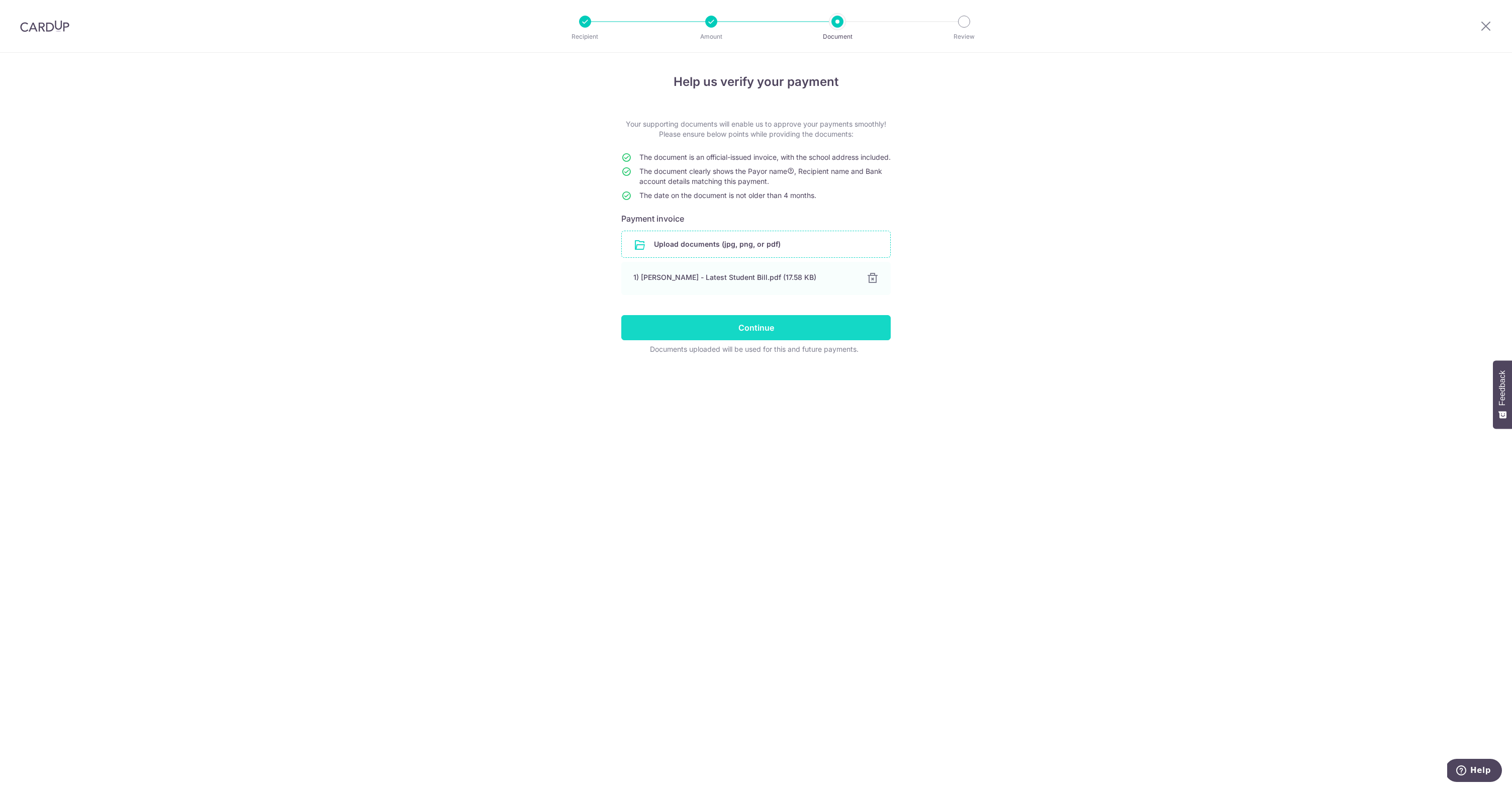
click at [835, 334] on input "Continue" at bounding box center [755, 327] width 269 height 25
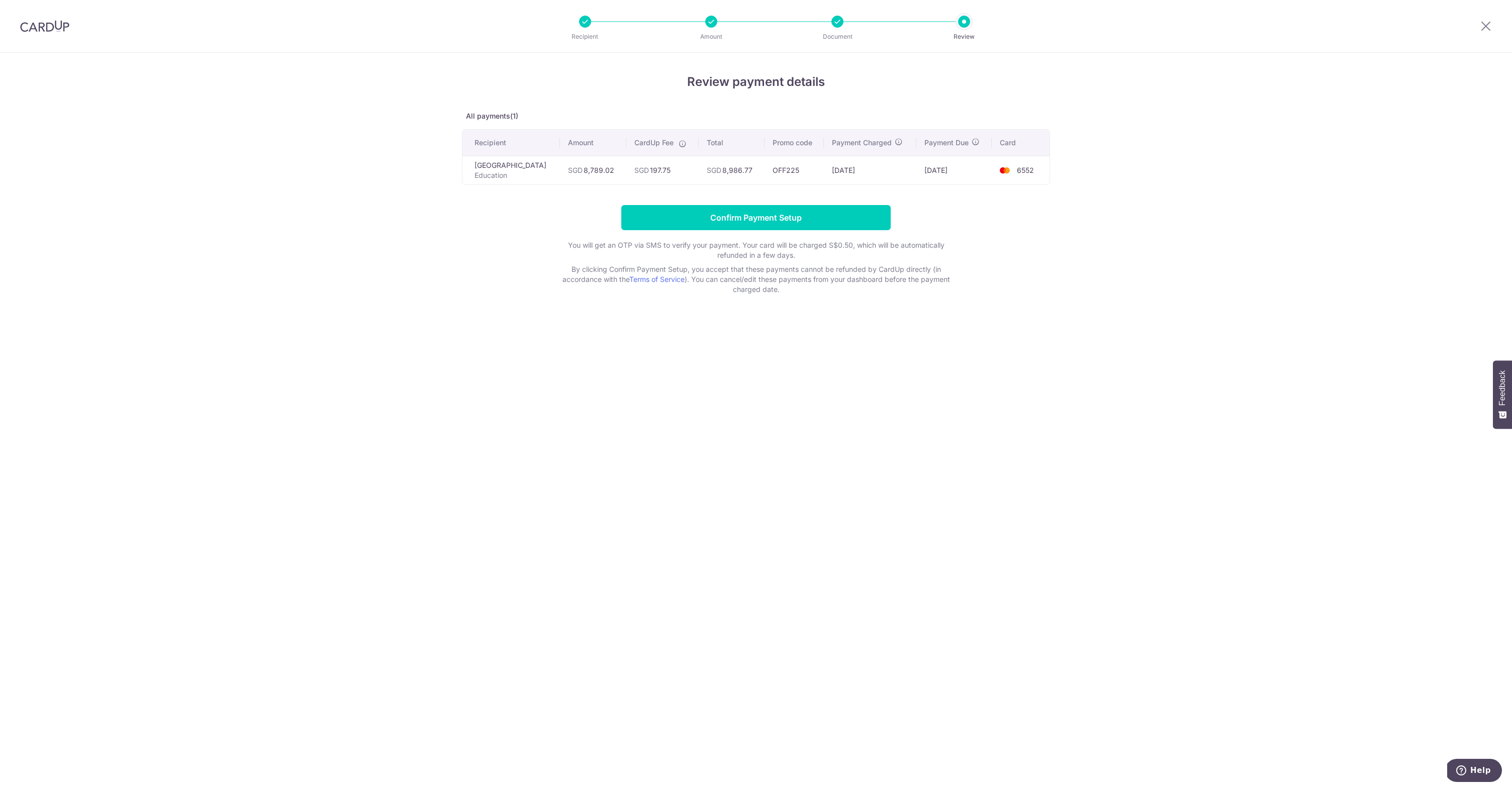
click at [680, 181] on td "SGD 197.75" at bounding box center [662, 170] width 72 height 29
copy td "197.75"
click at [750, 230] on input "Confirm Payment Setup" at bounding box center [755, 217] width 269 height 25
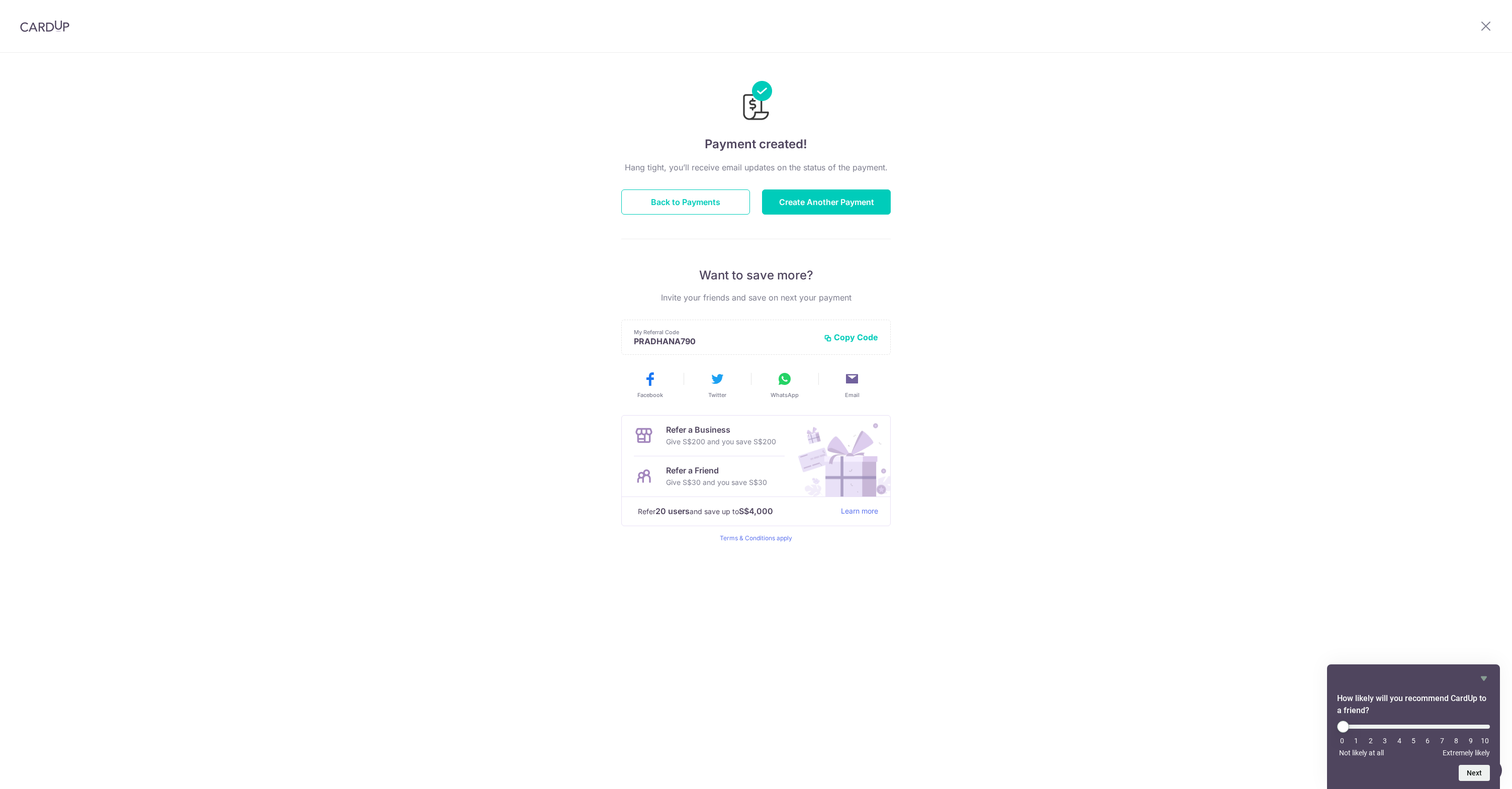
click at [41, 29] on img at bounding box center [45, 26] width 49 height 12
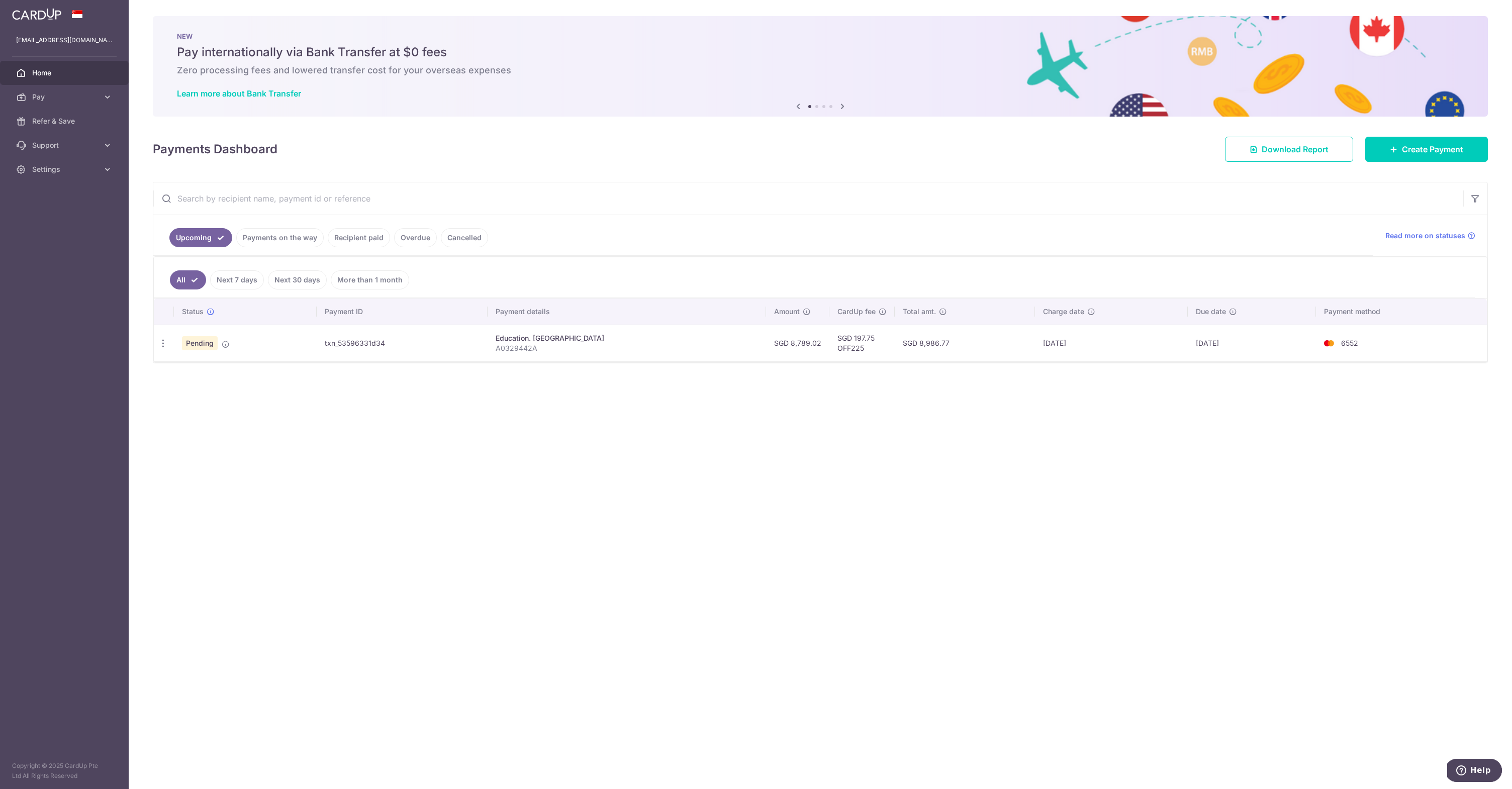
click at [496, 338] on div "Education. [GEOGRAPHIC_DATA]" at bounding box center [627, 338] width 263 height 10
click at [362, 345] on td "txn_53596331d34" at bounding box center [402, 343] width 171 height 37
click at [199, 346] on span "Pending" at bounding box center [199, 343] width 35 height 14
click at [228, 344] on icon at bounding box center [225, 344] width 8 height 8
click at [49, 171] on span "Settings" at bounding box center [66, 169] width 66 height 10
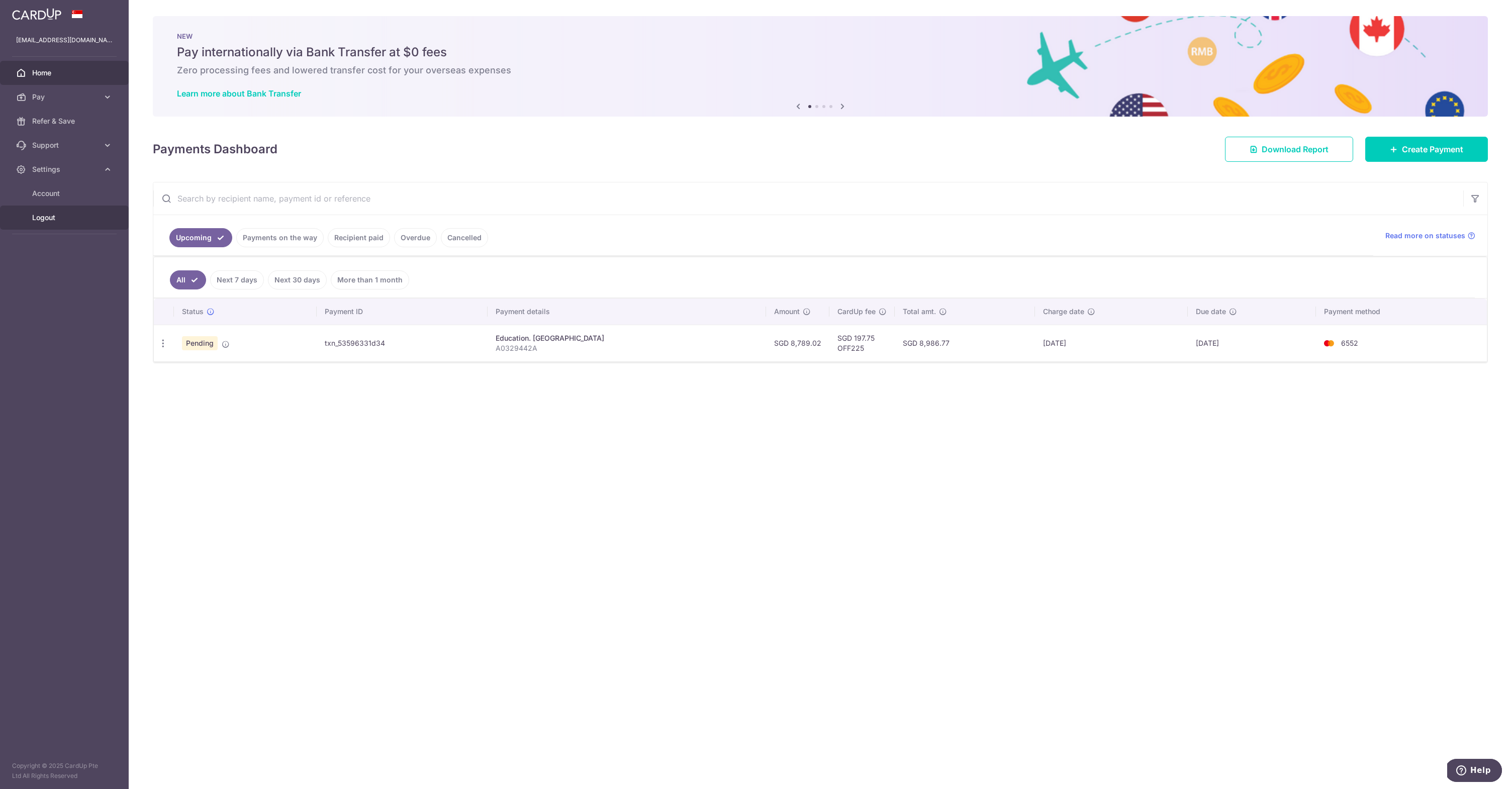
click at [52, 221] on span "Logout" at bounding box center [66, 218] width 66 height 10
